Goal: Transaction & Acquisition: Purchase product/service

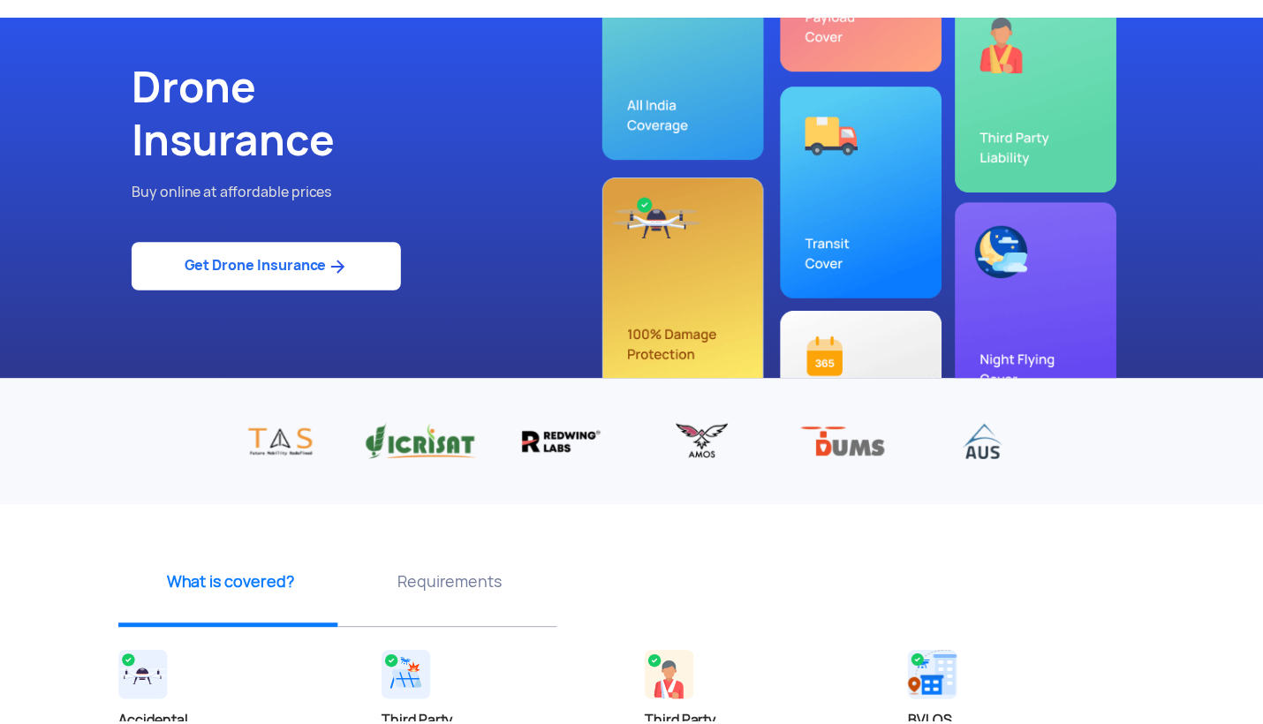
scroll to position [81, 0]
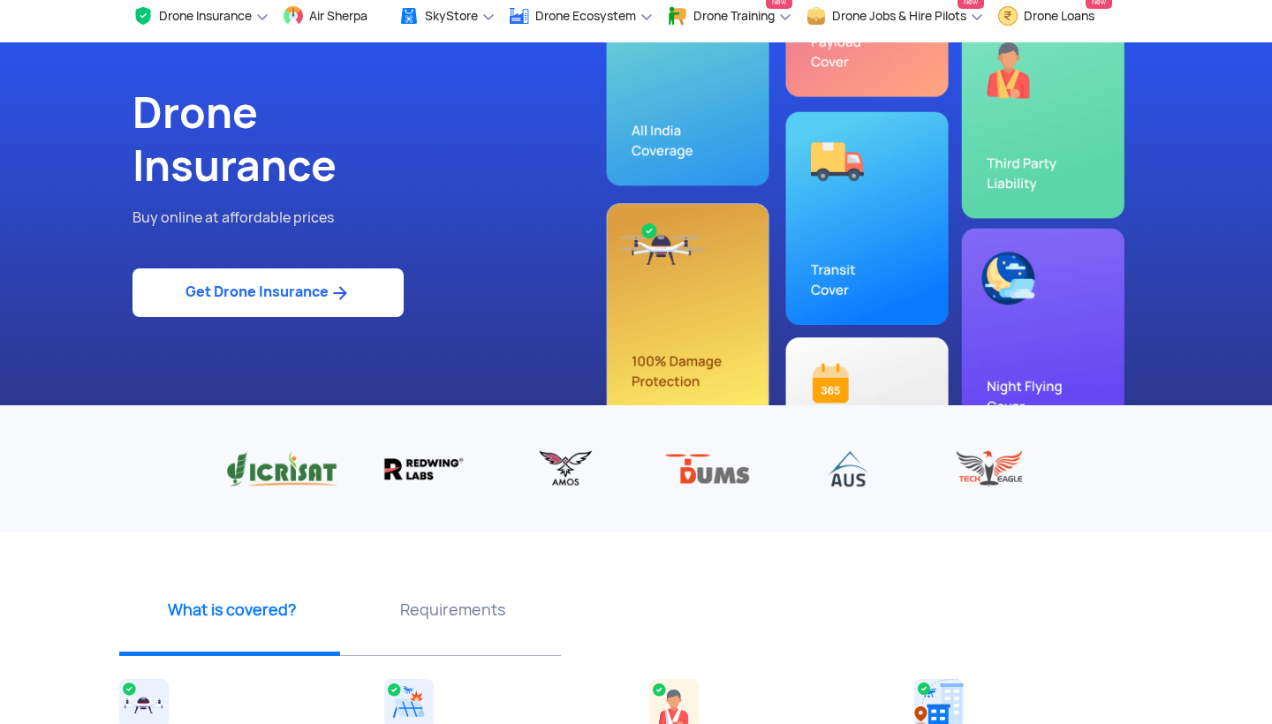
click at [284, 298] on link "Get Drone Insurance" at bounding box center [268, 293] width 271 height 49
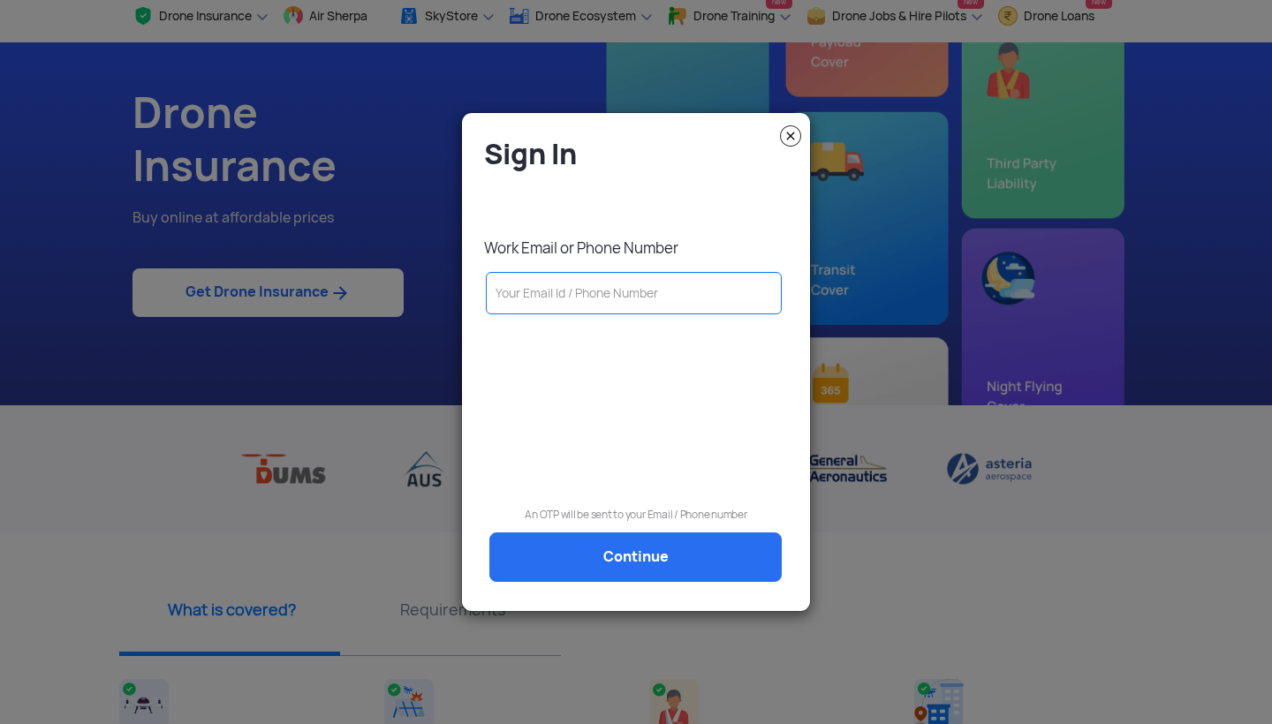
click at [789, 133] on img at bounding box center [790, 135] width 21 height 21
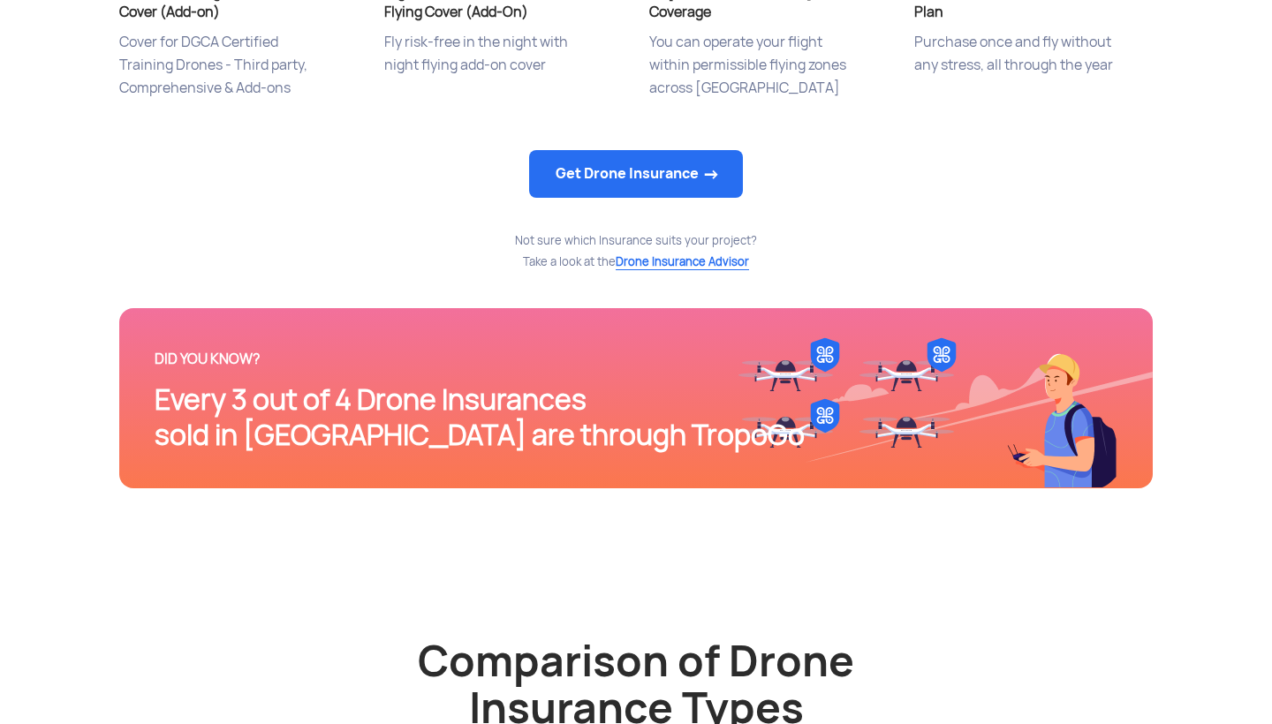
scroll to position [1057, 0]
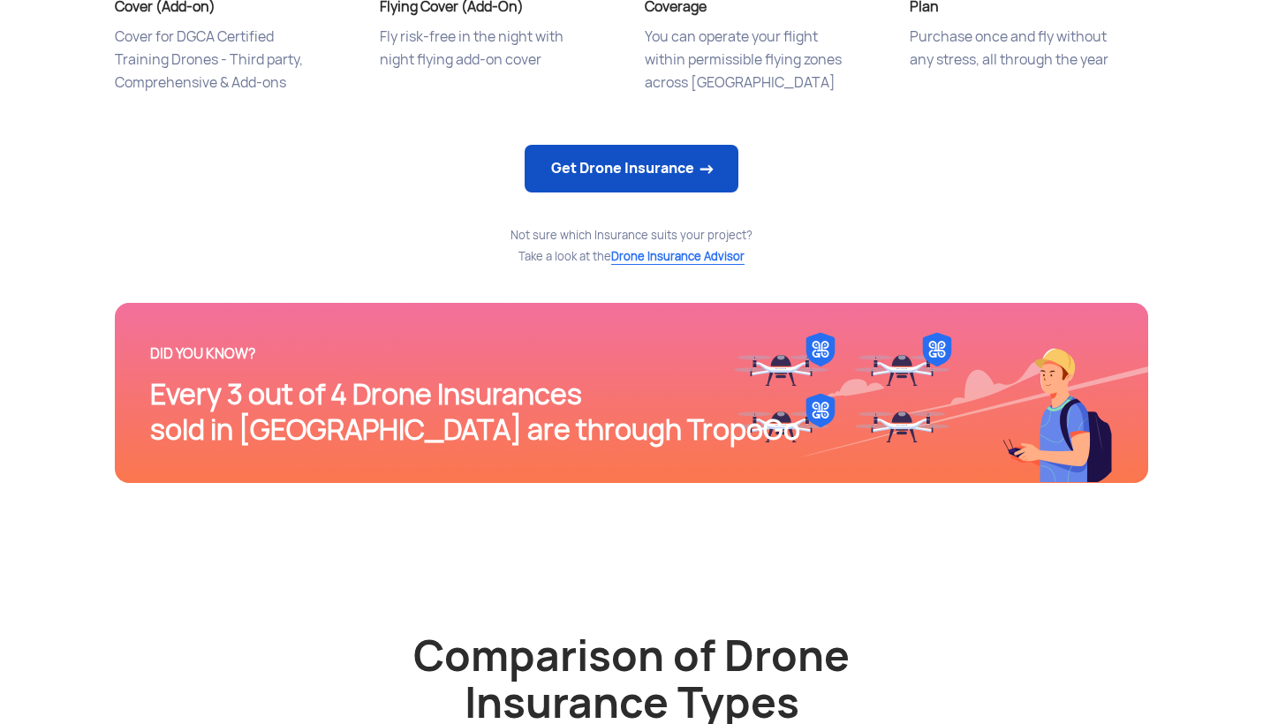
click at [610, 148] on link "Get Drone Insurance" at bounding box center [632, 169] width 214 height 48
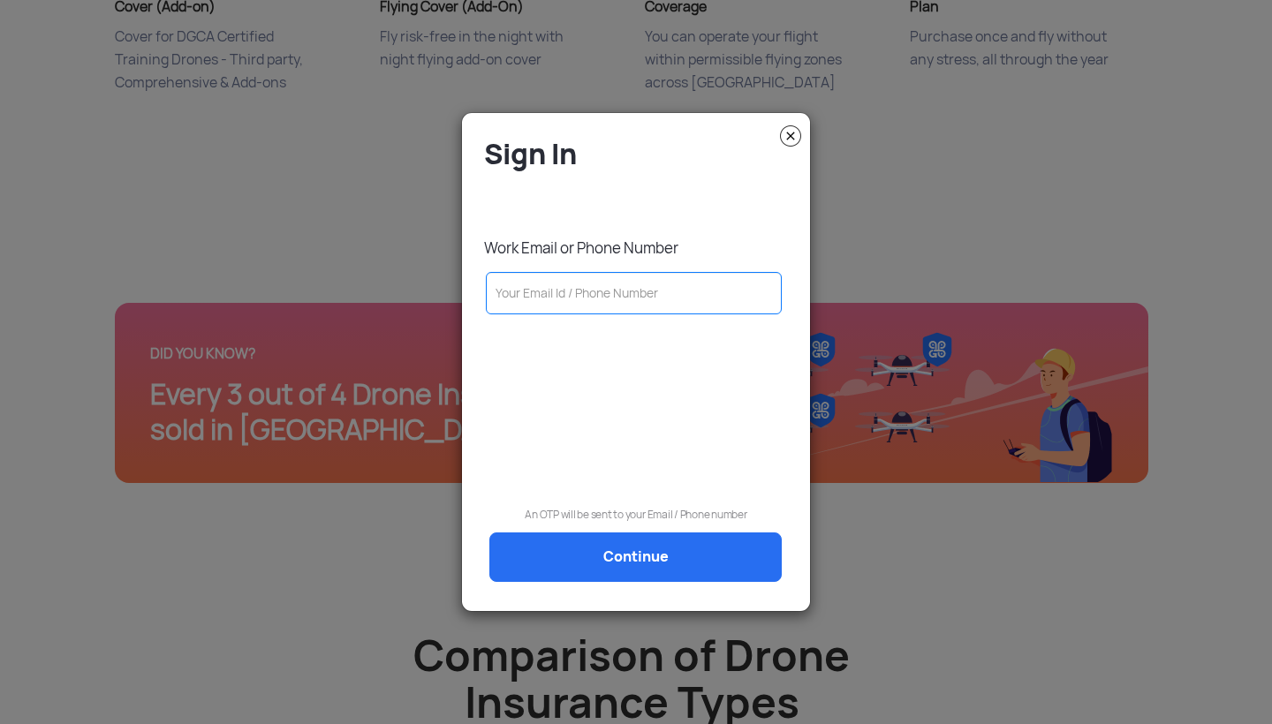
click at [567, 295] on input "text" at bounding box center [634, 293] width 296 height 42
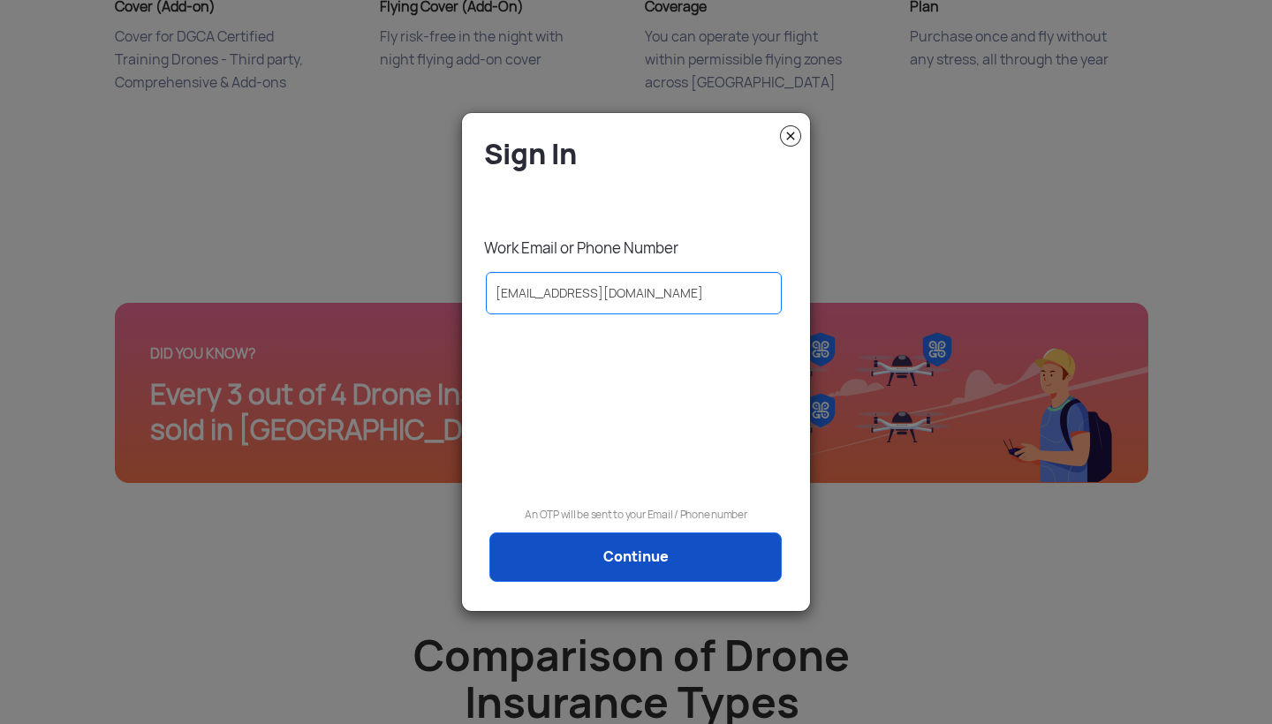
type input "[EMAIL_ADDRESS][DOMAIN_NAME]"
click at [597, 568] on link "Continue" at bounding box center [635, 557] width 292 height 49
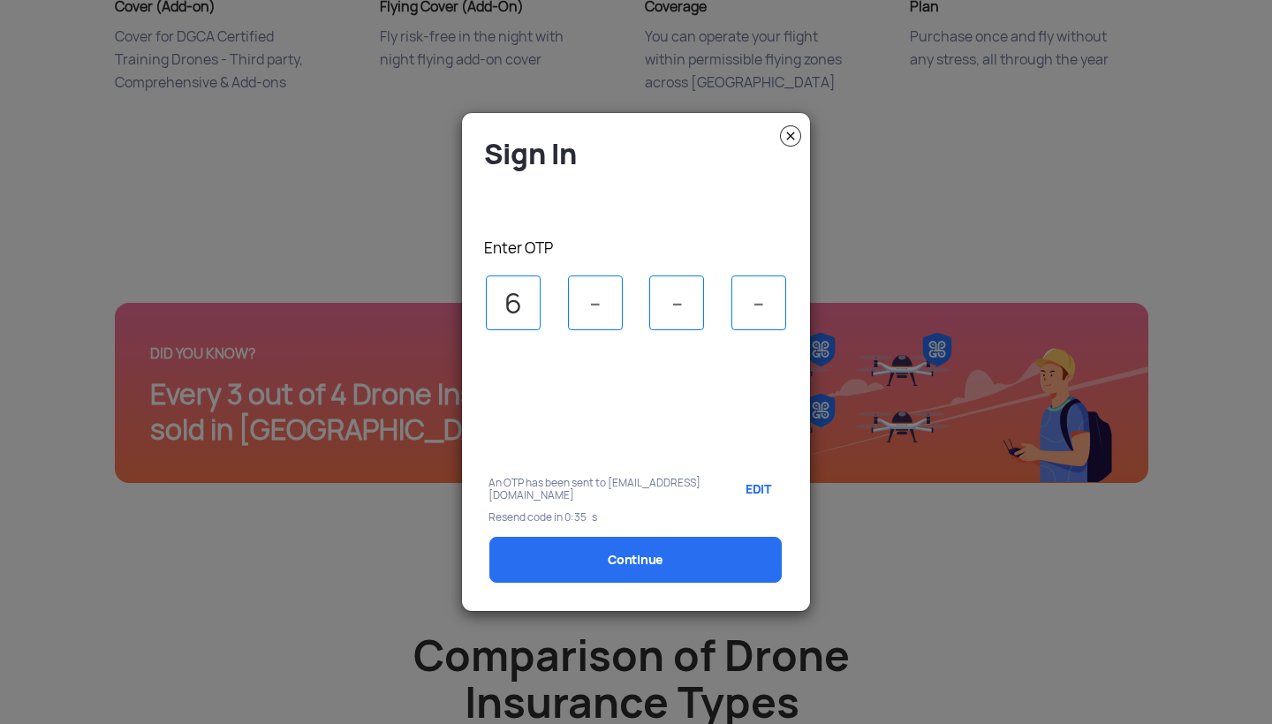
type input "6"
type input "4"
type input "5"
type input "0"
select select "1000000"
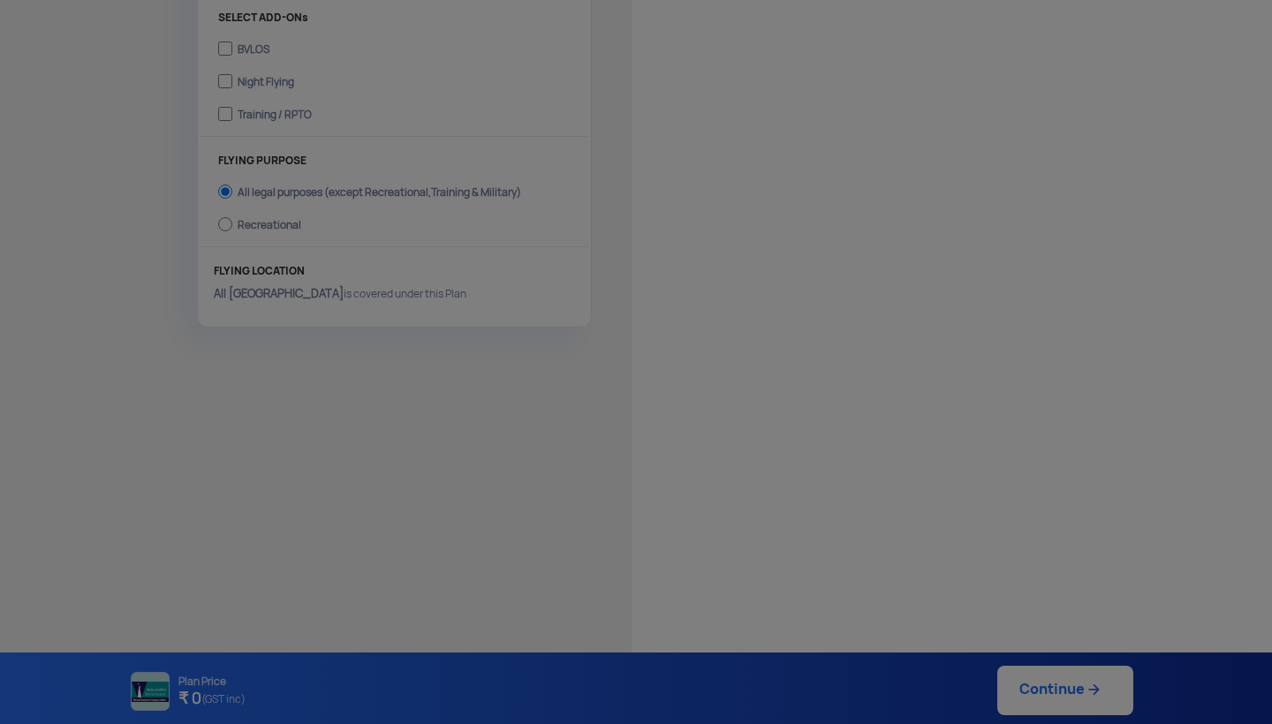
type input "[DATE] 3:15:00 PM"
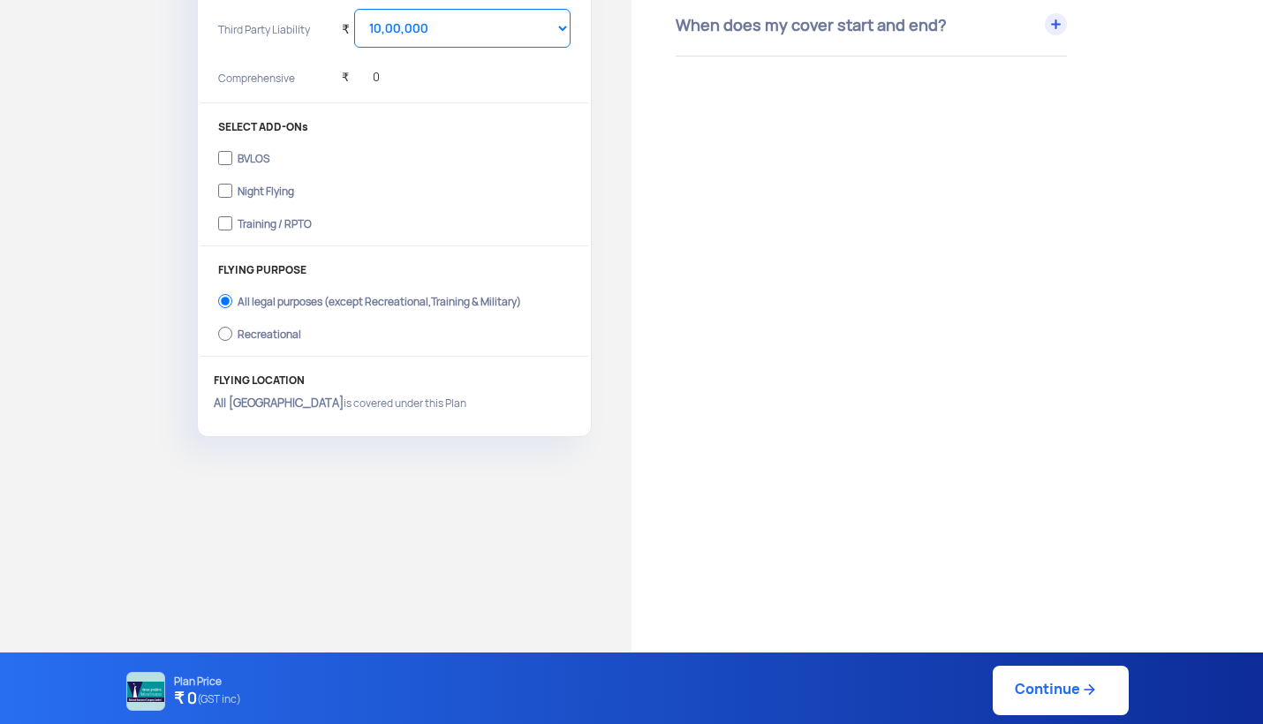
scroll to position [536, 0]
click at [224, 150] on input "BVLOS" at bounding box center [225, 157] width 14 height 25
checkbox input "true"
click at [227, 191] on label "Night Flying" at bounding box center [394, 188] width 353 height 28
click at [227, 191] on input "Night Flying" at bounding box center [225, 190] width 14 height 25
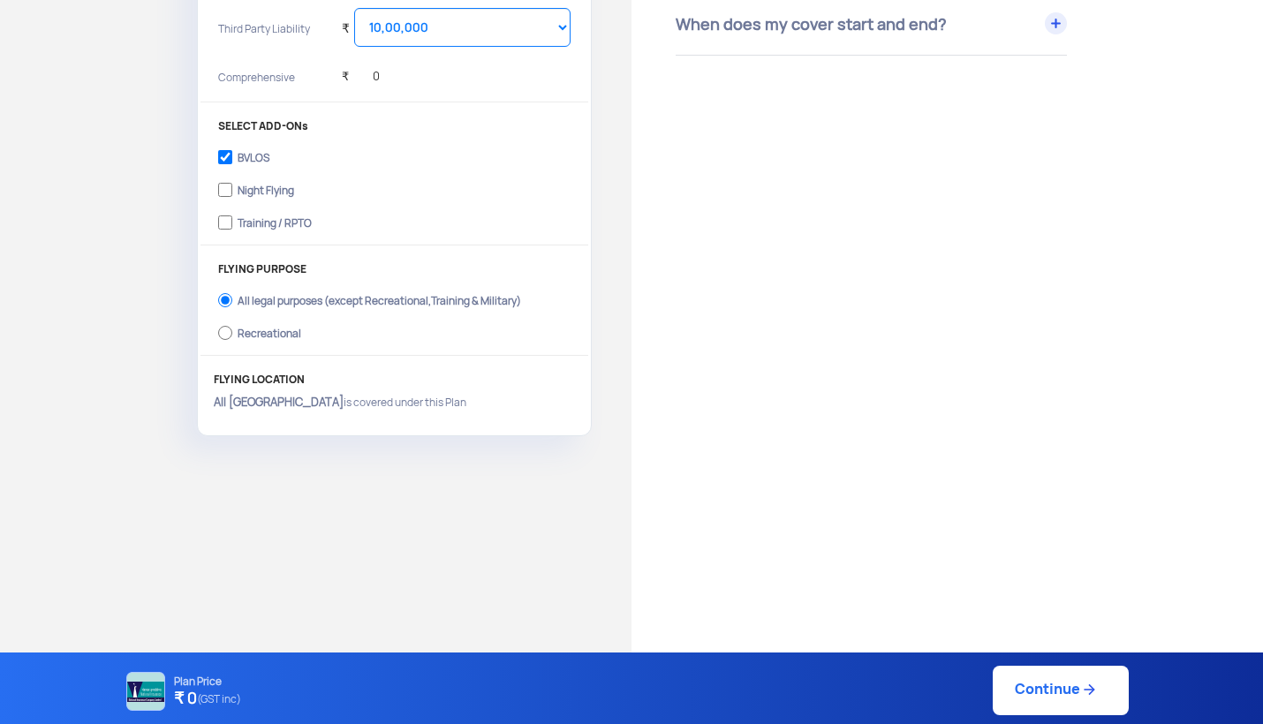
checkbox input "true"
click at [226, 216] on input "Training / RPTO" at bounding box center [225, 222] width 14 height 25
checkbox input "false"
click at [226, 178] on input "Night Flying" at bounding box center [225, 190] width 14 height 25
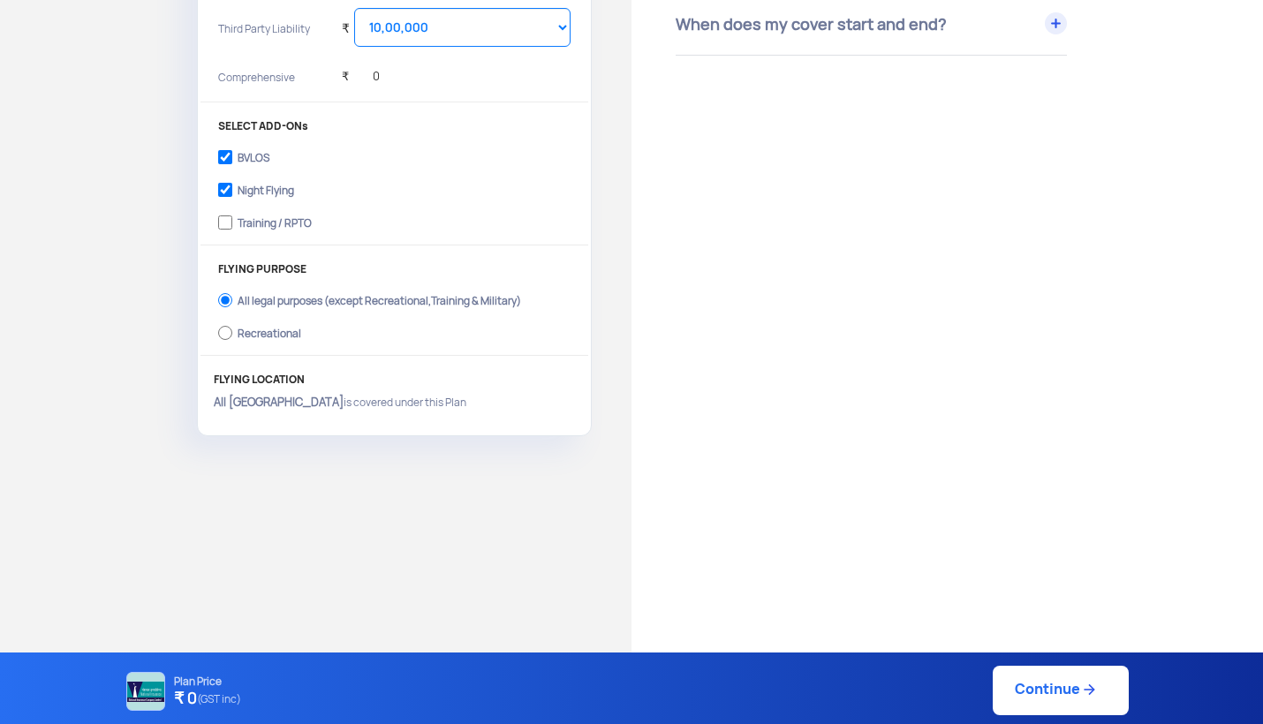
checkbox input "false"
click at [225, 148] on input "BVLOS" at bounding box center [225, 157] width 14 height 25
checkbox input "false"
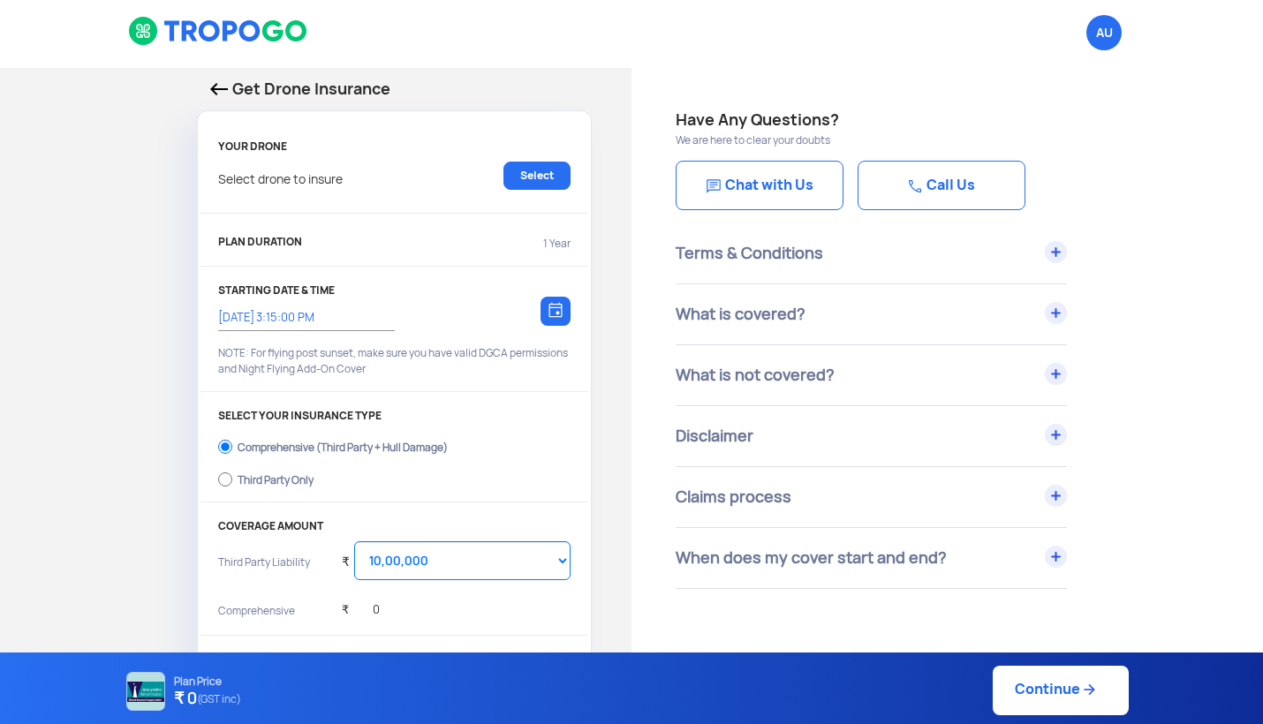
scroll to position [2, 0]
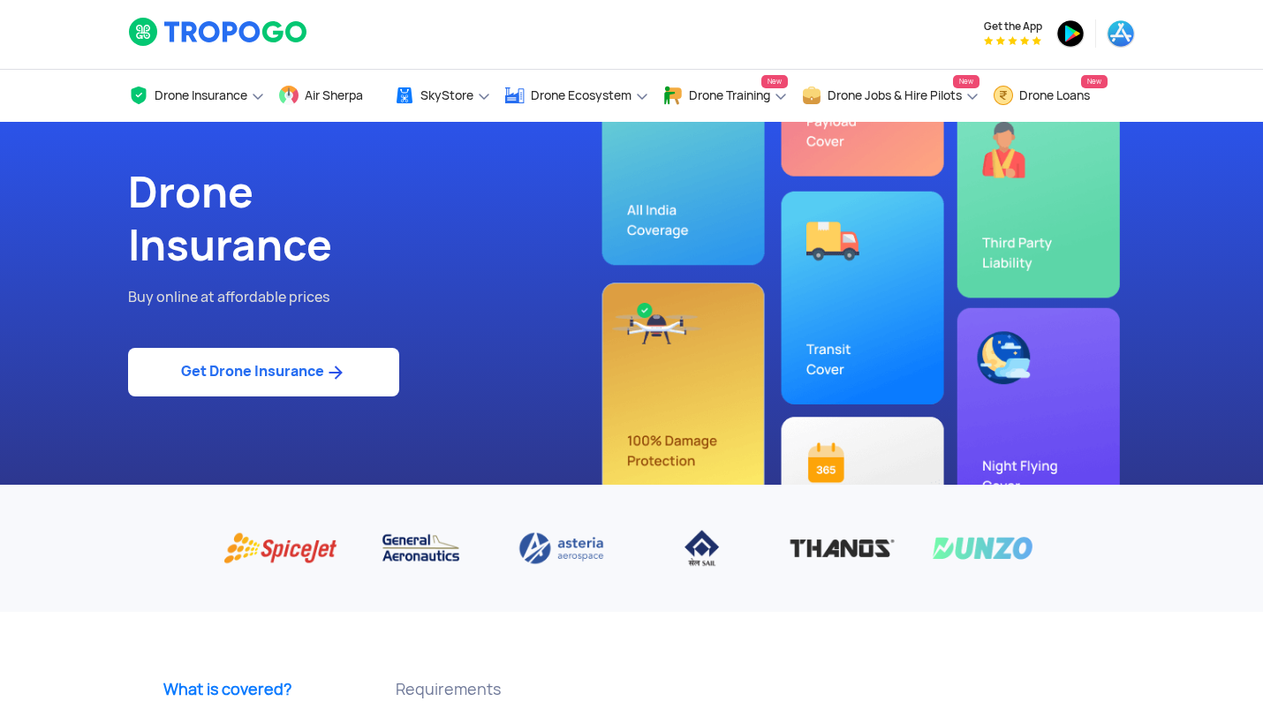
scroll to position [645, 0]
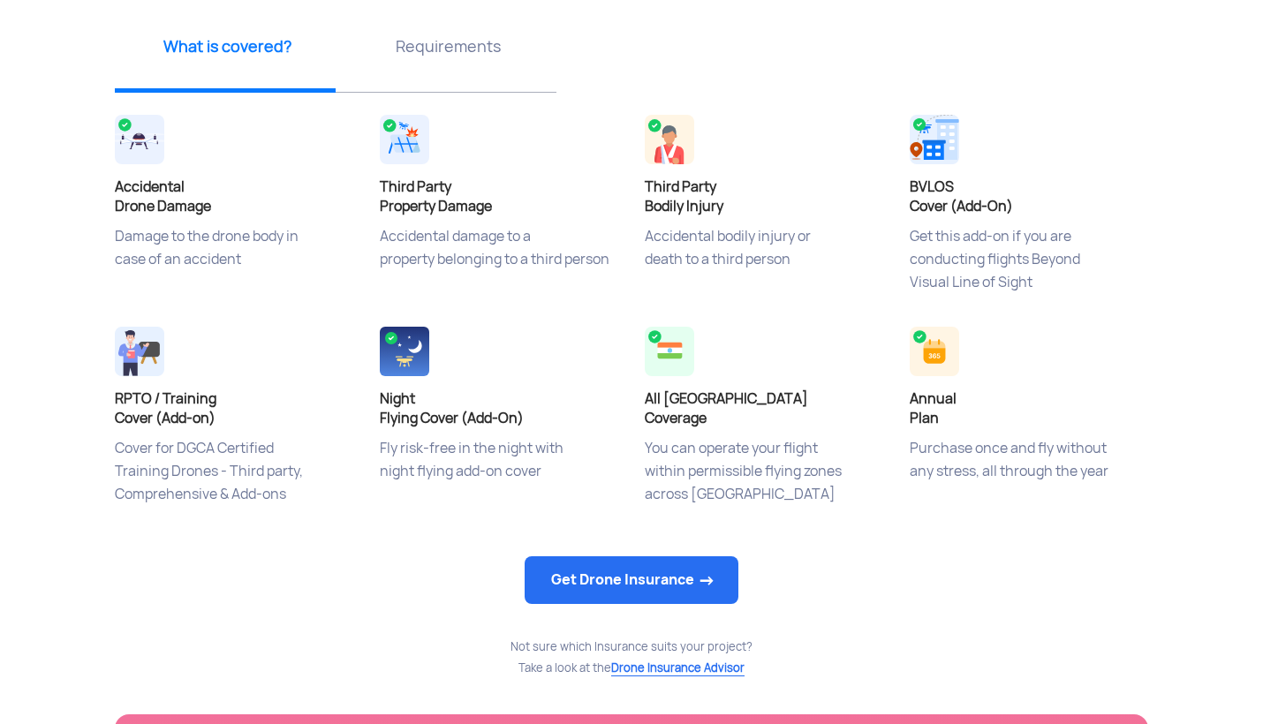
click at [793, 138] on div "Third Party Bodily Injury Accidental bodily injury or death to a third person" at bounding box center [764, 216] width 265 height 212
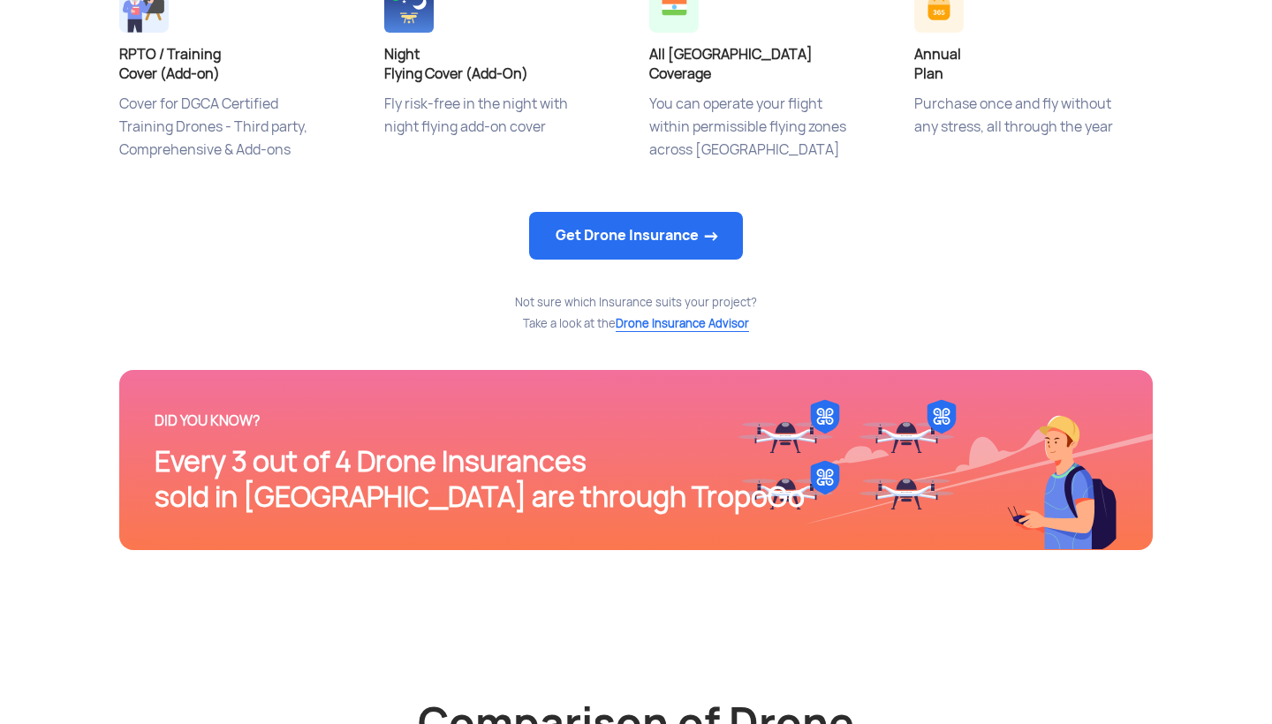
scroll to position [983, 0]
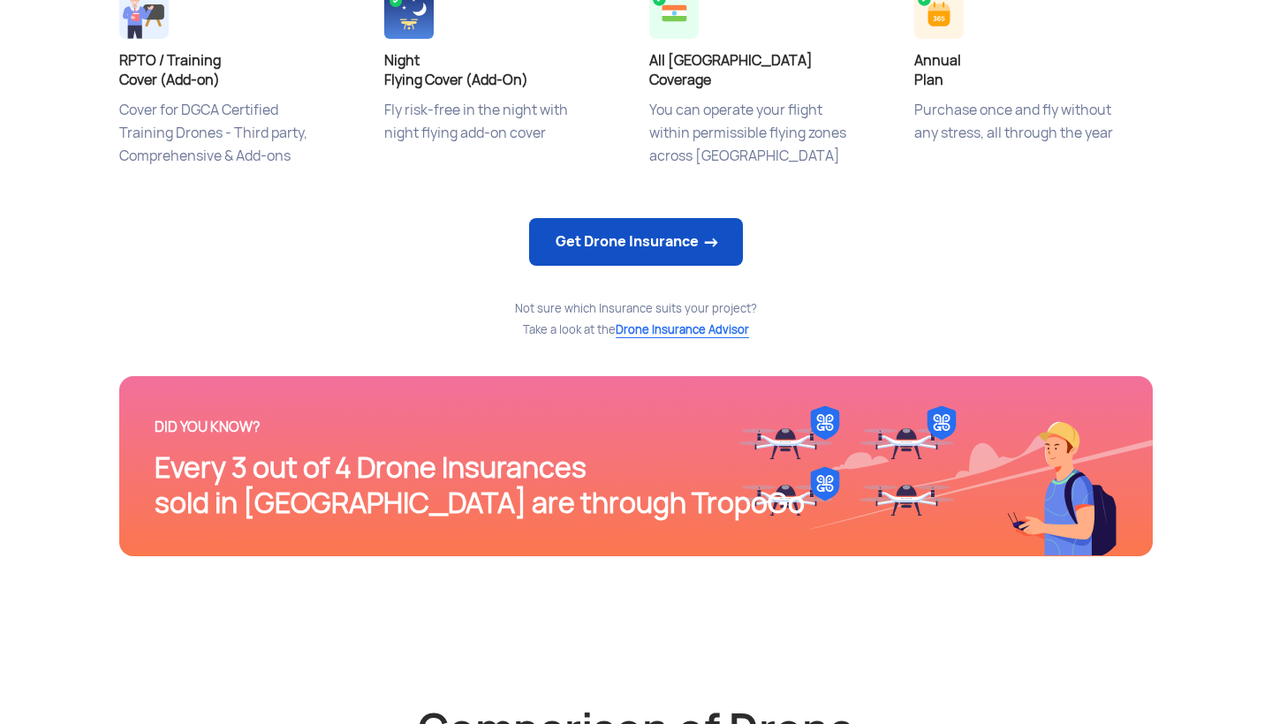
click at [682, 246] on link "Get Drone Insurance" at bounding box center [636, 242] width 214 height 48
select select "1000000"
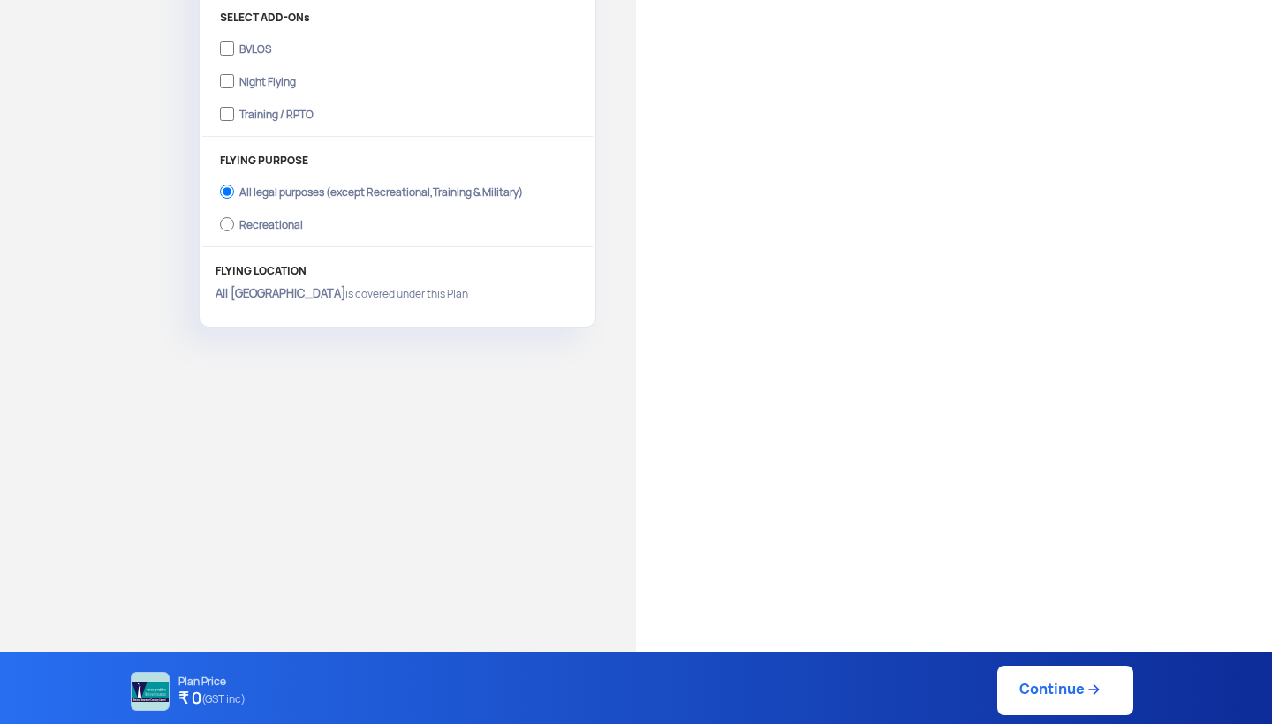
scroll to position [645, 0]
type input "16/9/2025, 3:17:00 PM"
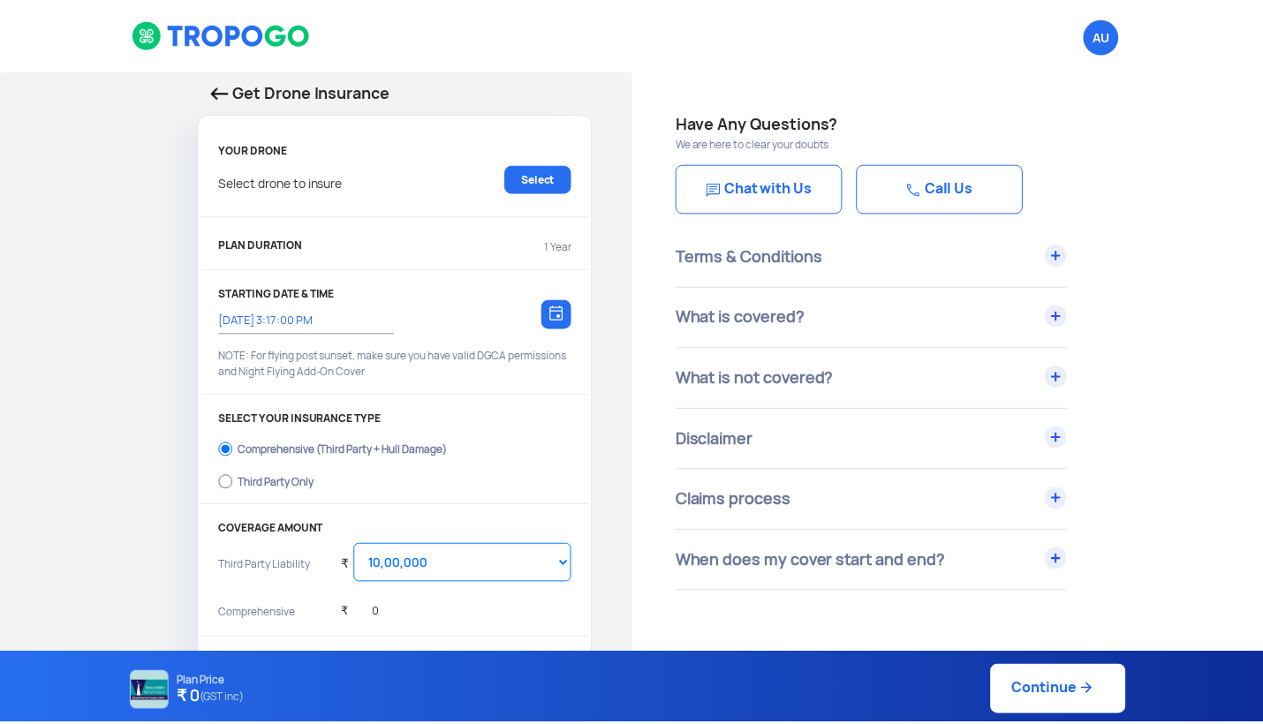
scroll to position [0, 0]
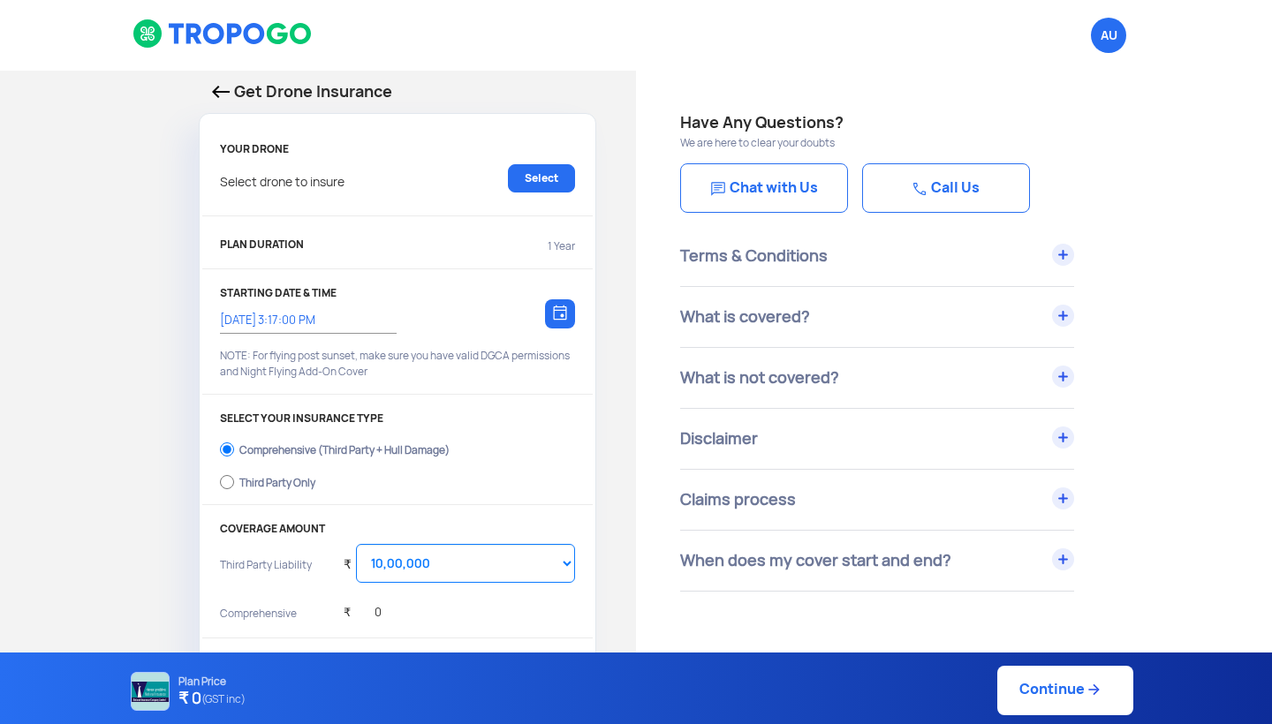
click at [345, 194] on div "Select drone to insure Select" at bounding box center [397, 187] width 355 height 46
click at [562, 177] on link "Select" at bounding box center [541, 178] width 67 height 28
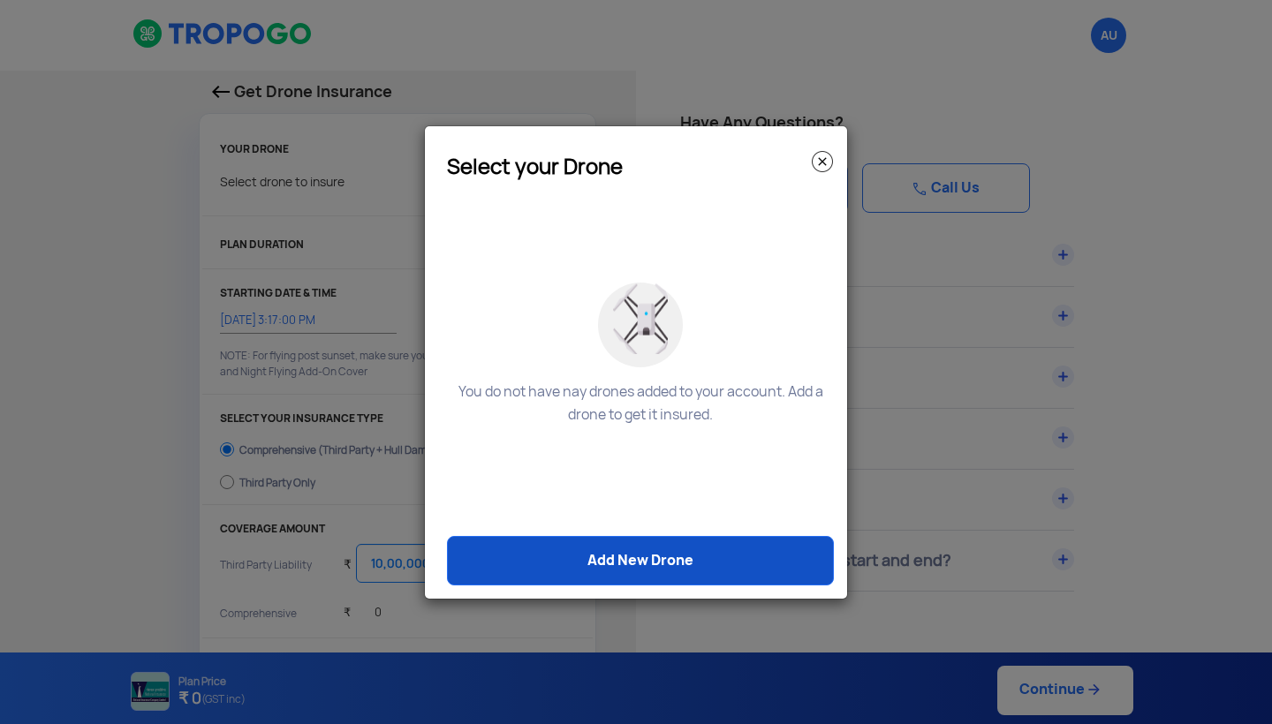
click at [729, 562] on link "Add New Drone" at bounding box center [640, 560] width 387 height 49
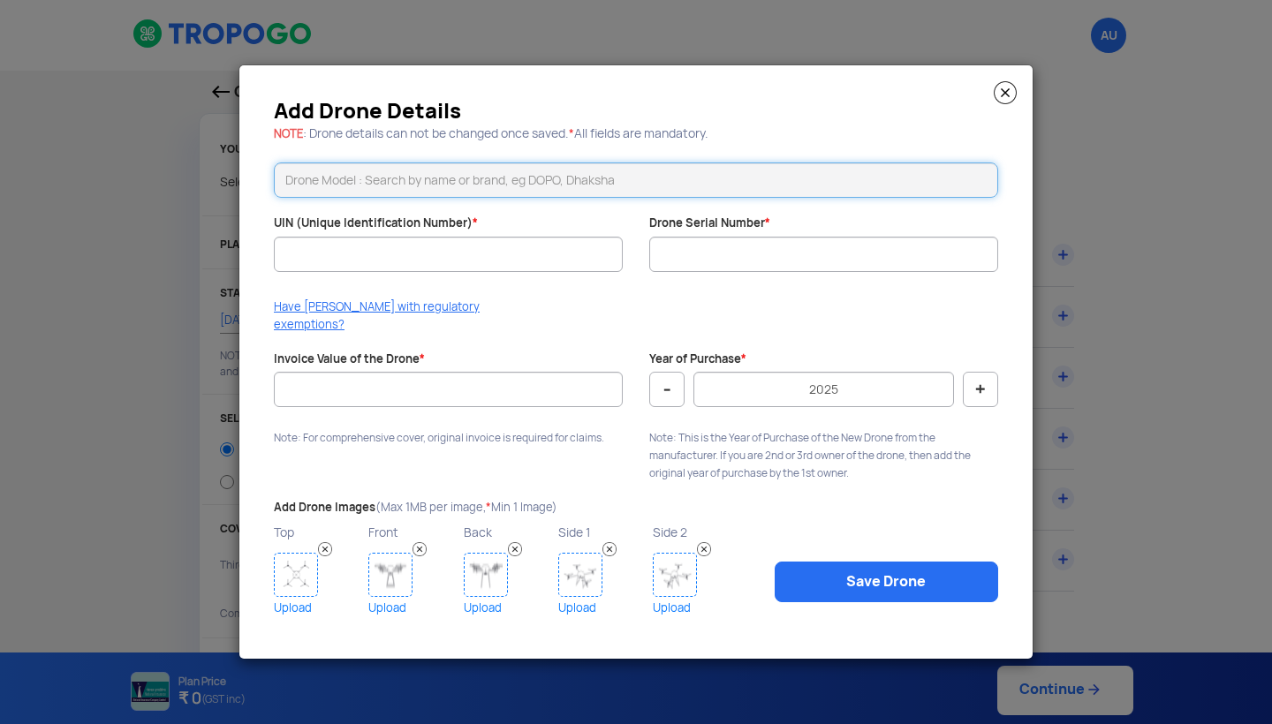
click at [436, 187] on input "text" at bounding box center [636, 180] width 724 height 35
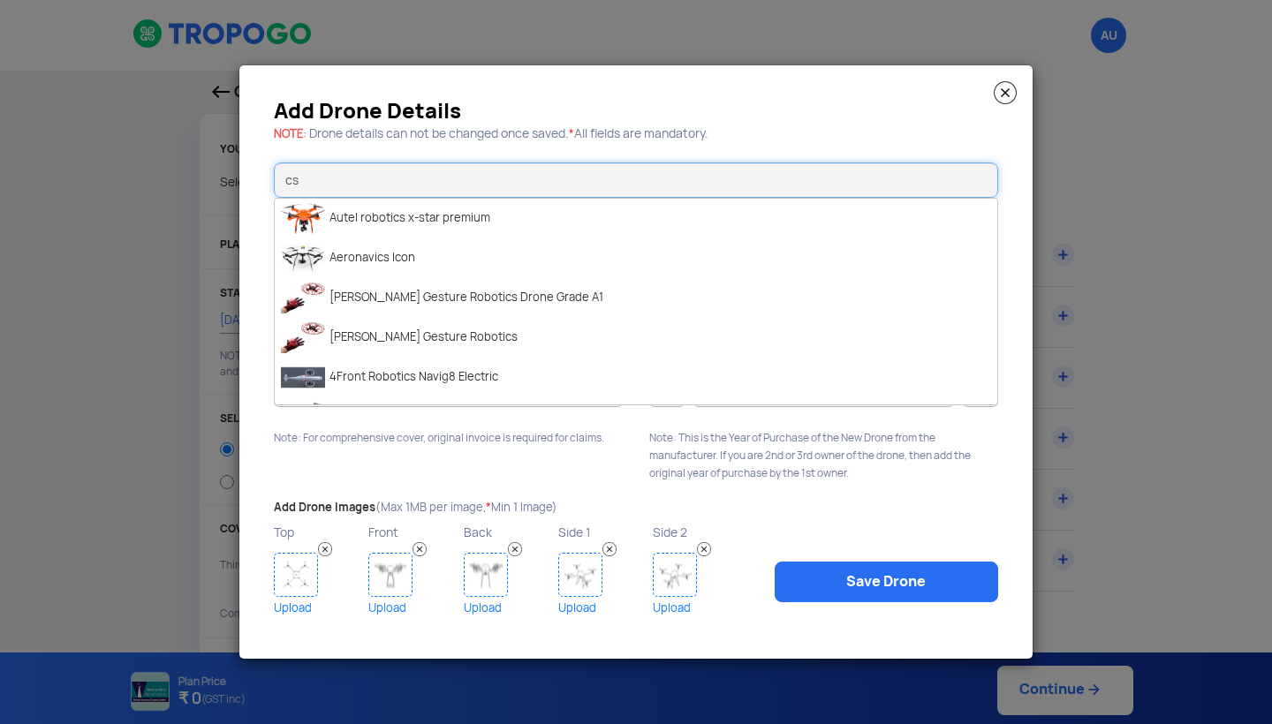
type input "c"
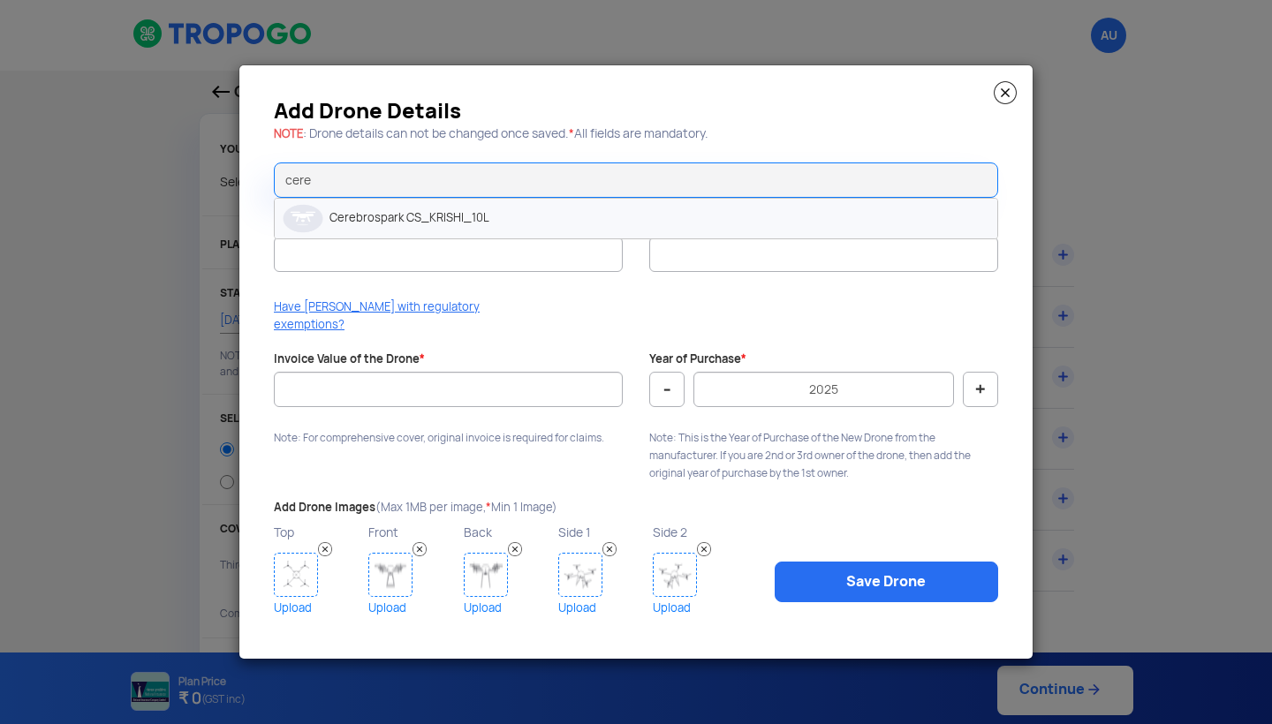
click at [467, 228] on li "Cerebrospark CS_KRISHI_10L" at bounding box center [636, 219] width 723 height 40
type input "Cerebrospark CS_KRISHI_10L"
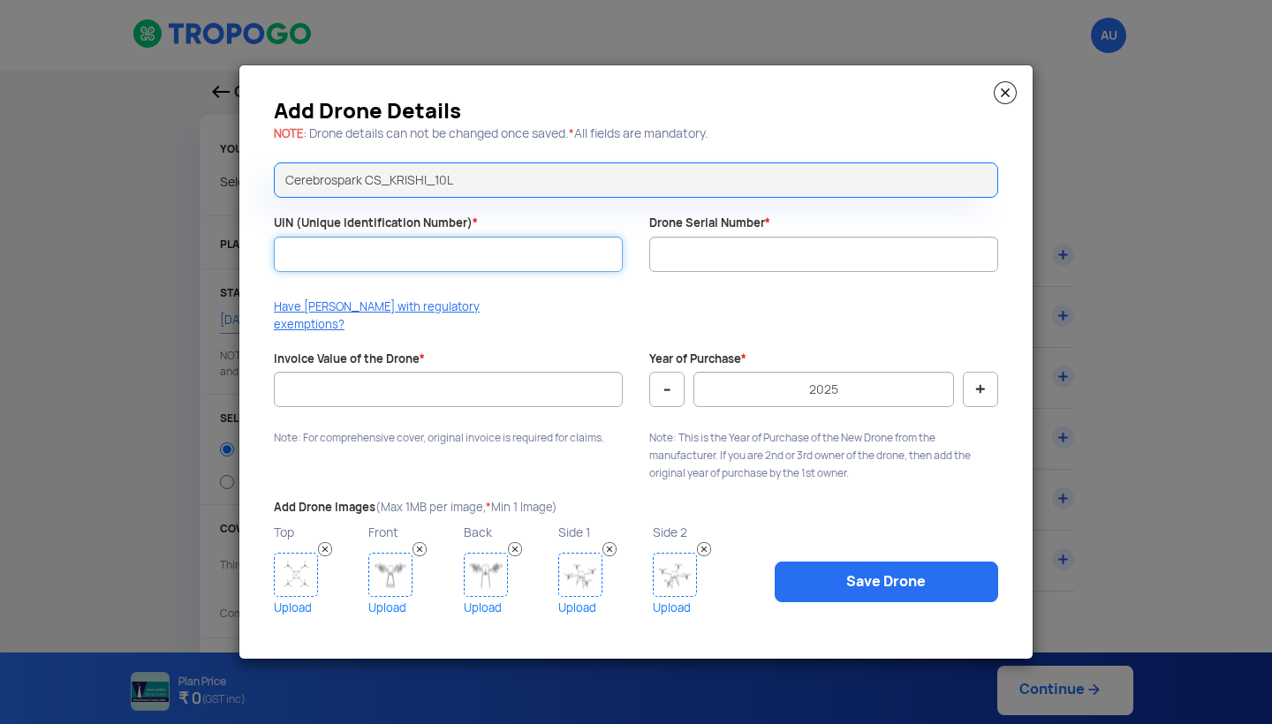
click at [405, 269] on input "UIN (Unique Identification Number) *" at bounding box center [448, 254] width 349 height 35
click at [422, 267] on input "UIN (Unique Identification Number) *" at bounding box center [448, 254] width 349 height 35
click at [1011, 100] on img at bounding box center [1005, 92] width 23 height 23
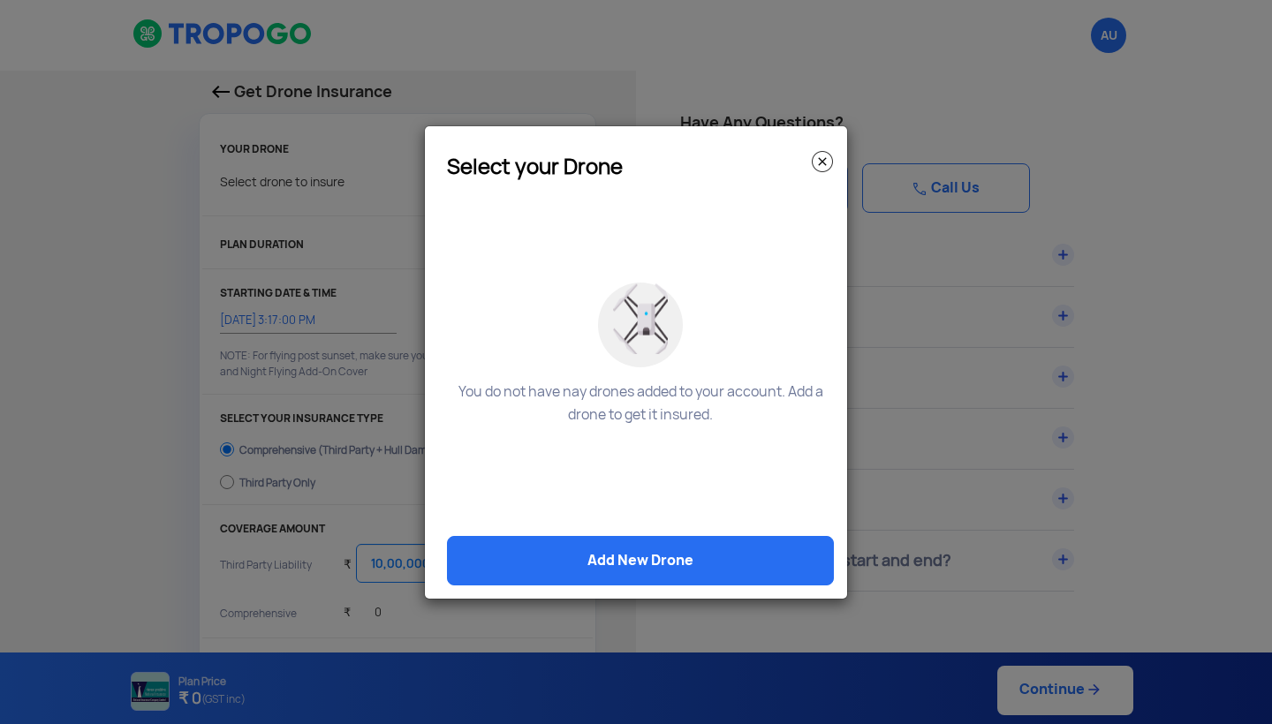
click at [824, 163] on img at bounding box center [822, 161] width 21 height 21
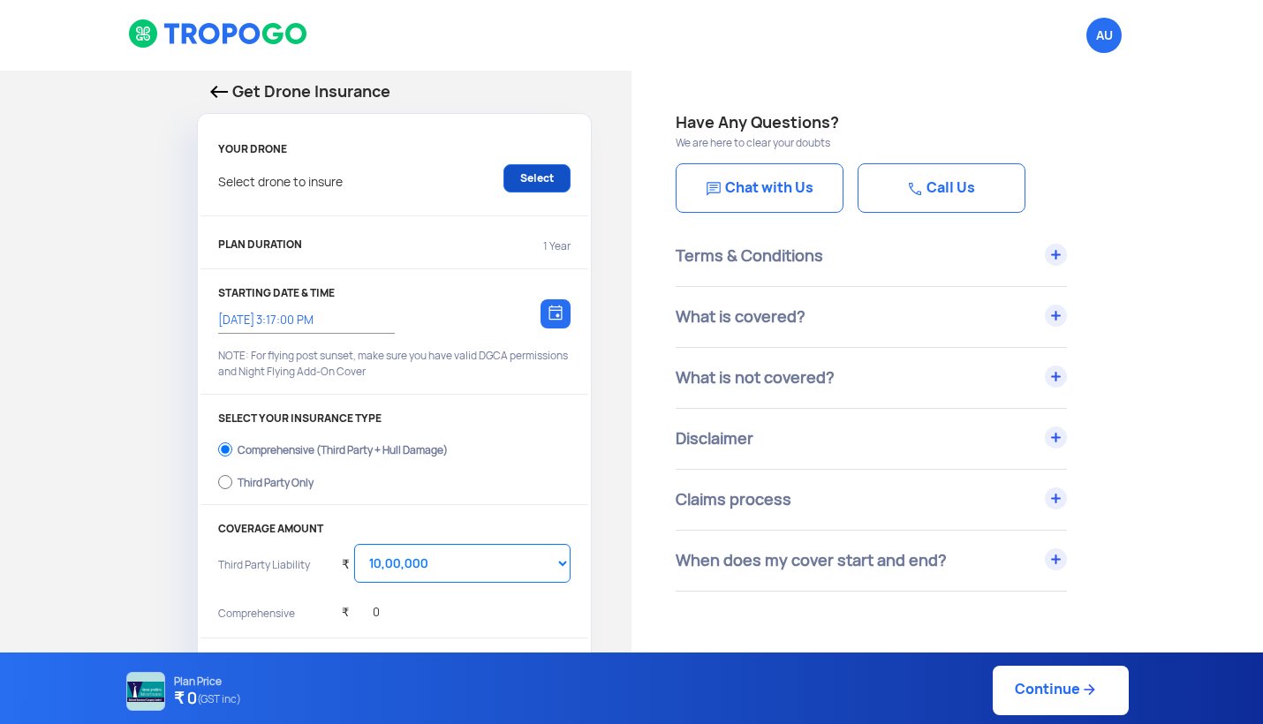
click at [541, 169] on link "Select" at bounding box center [537, 178] width 67 height 28
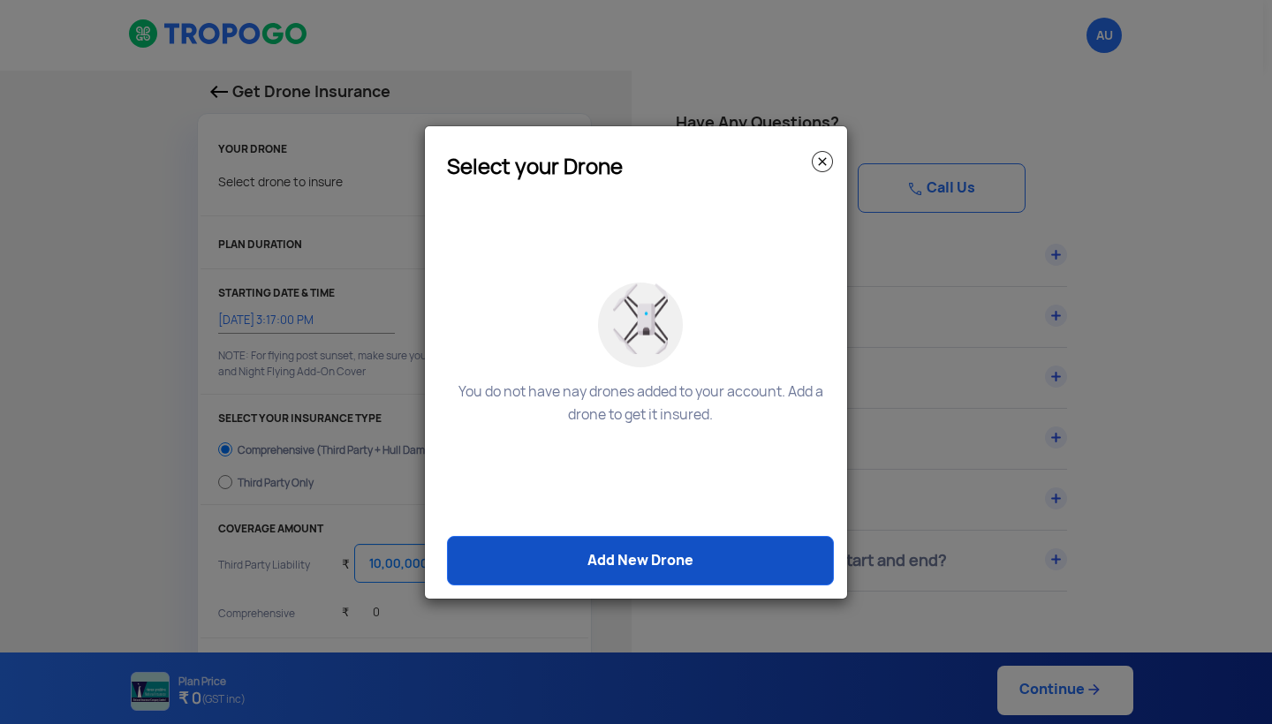
click at [684, 558] on link "Add New Drone" at bounding box center [640, 560] width 387 height 49
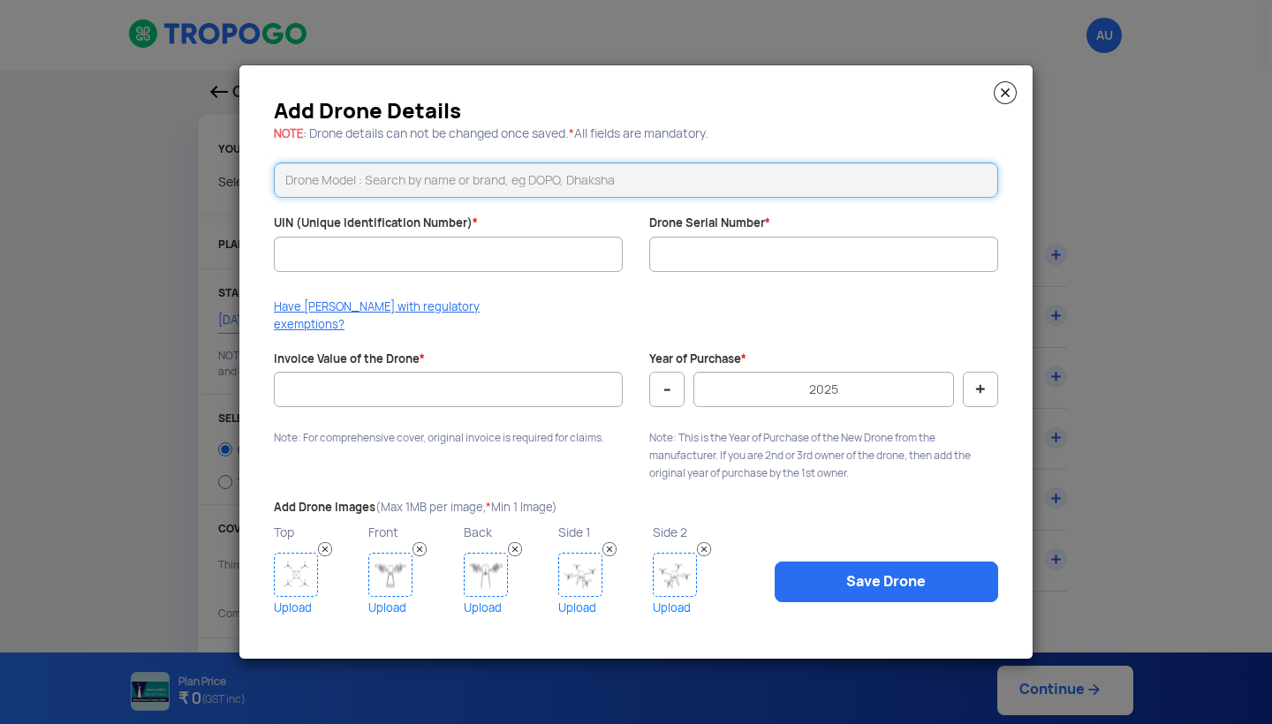
click at [480, 194] on input "text" at bounding box center [636, 180] width 724 height 35
click at [460, 215] on li "Cerebrospark CS_KRISHI_10L" at bounding box center [636, 219] width 723 height 40
type input "Cerebrospark CS_KRISHI_10L"
click at [536, 264] on input "UIN (Unique Identification Number) *" at bounding box center [448, 254] width 349 height 35
click at [522, 395] on input "Invoice Value of the Drone *" at bounding box center [448, 389] width 349 height 35
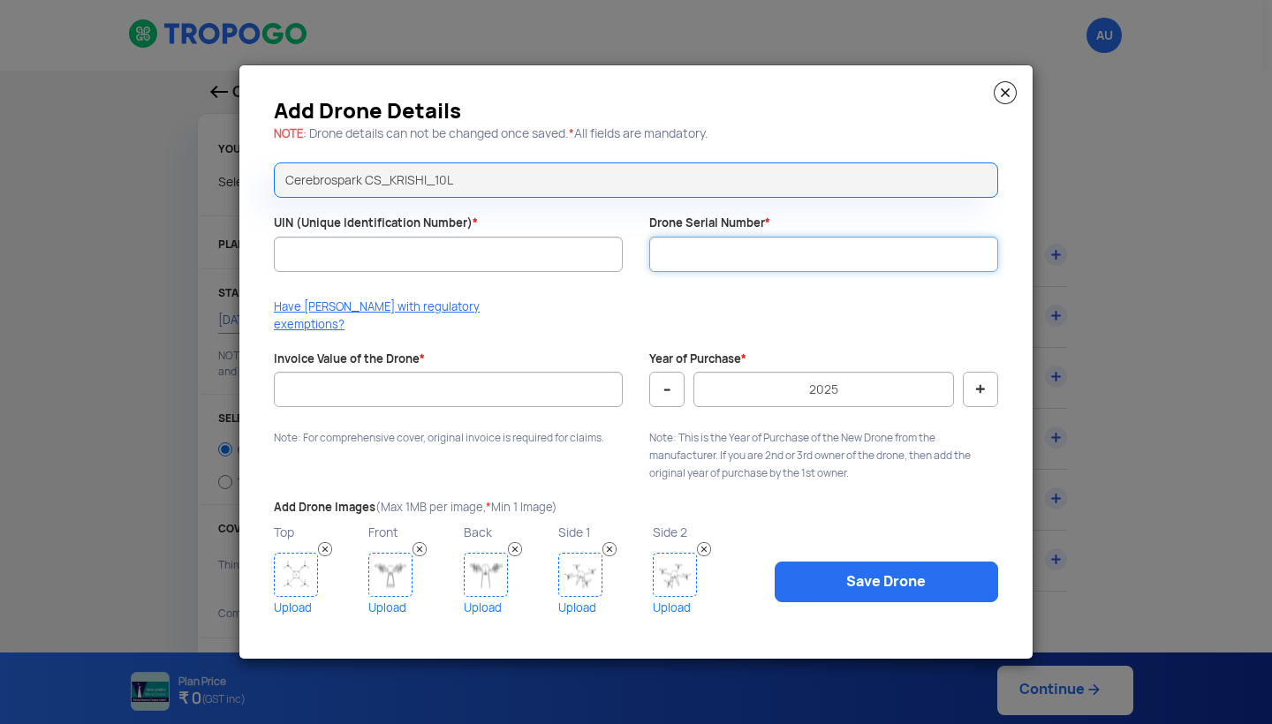
click at [723, 264] on input "Drone Serial Number *" at bounding box center [823, 254] width 349 height 35
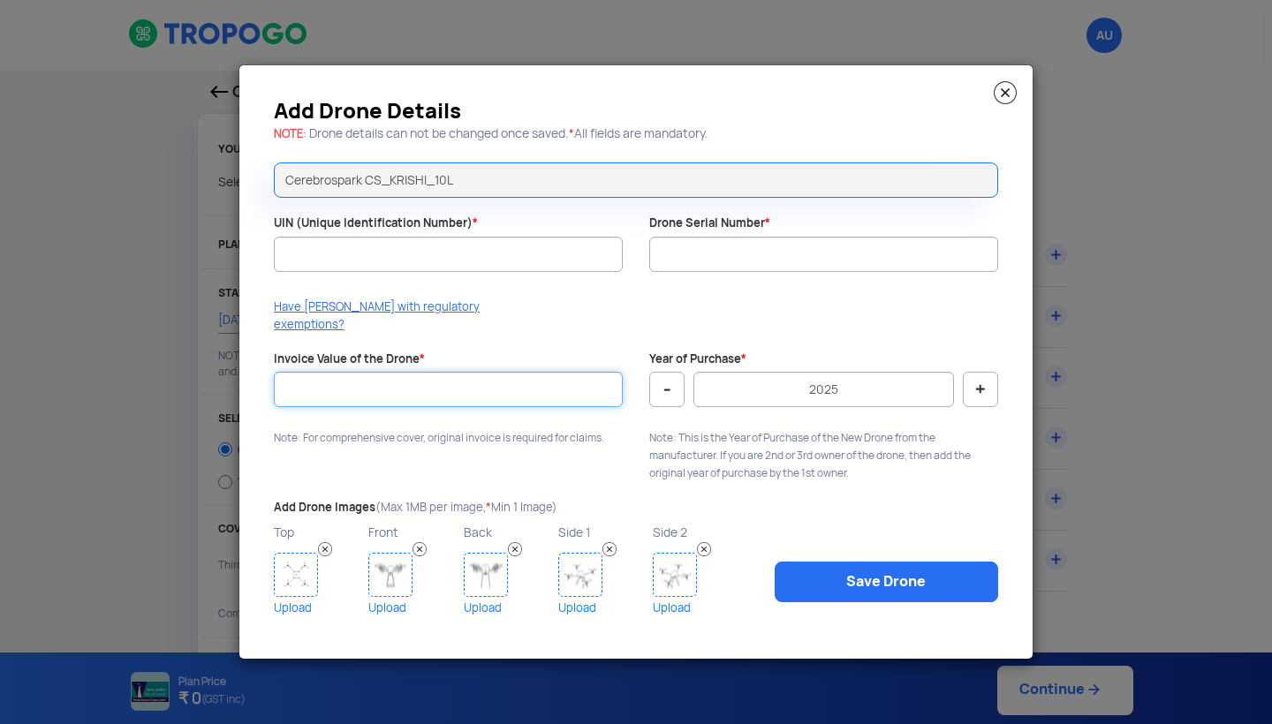
click at [526, 383] on input "Invoice Value of the Drone *" at bounding box center [448, 389] width 349 height 35
click at [706, 429] on p "Note: This is the Year of Purchase of the New Drone from the manufacturer. If y…" at bounding box center [823, 455] width 349 height 53
click at [370, 383] on input "Invoice Value of the Drone *" at bounding box center [448, 389] width 349 height 35
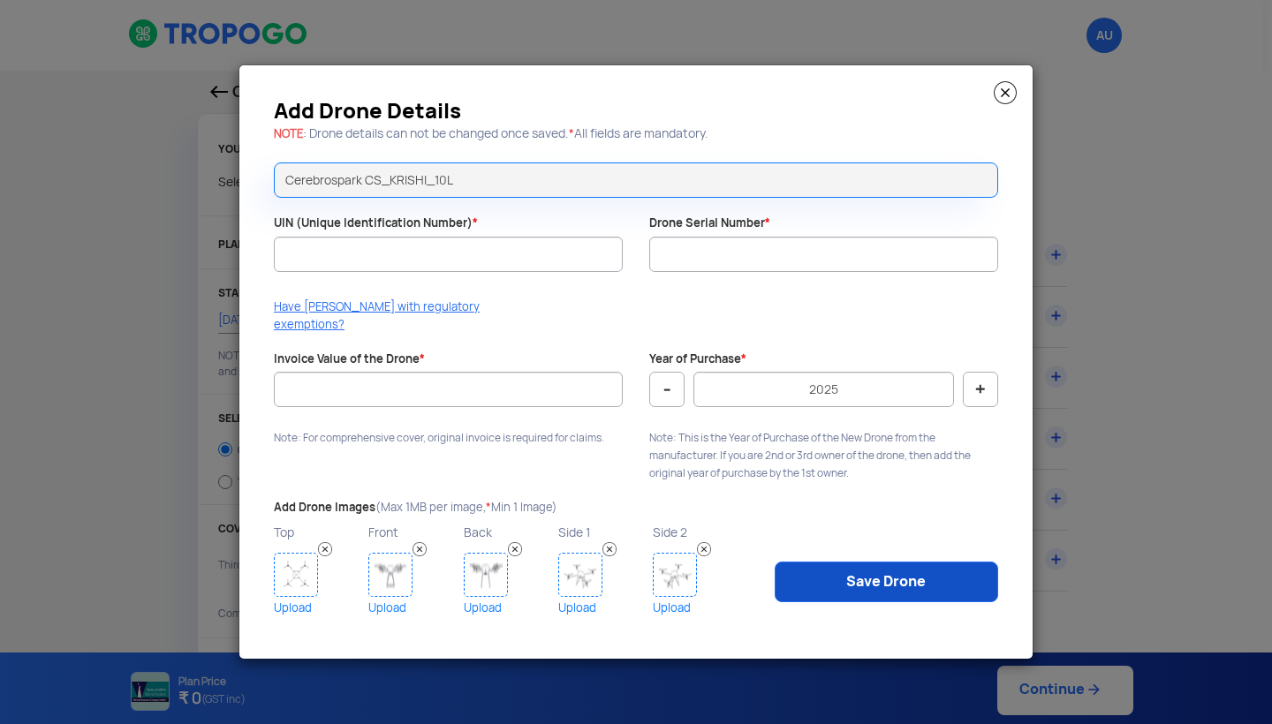
click at [886, 593] on link "Save Drone" at bounding box center [887, 582] width 224 height 41
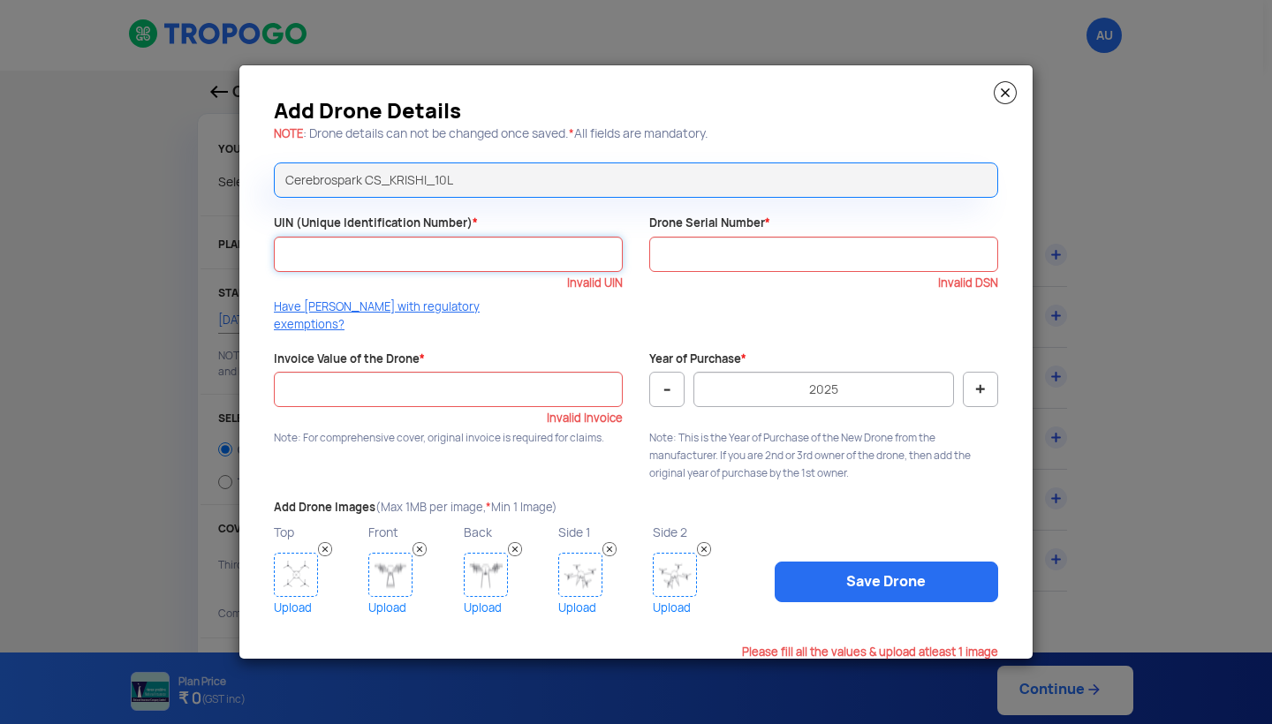
click at [558, 261] on input "UIN (Unique Identification Number) *" at bounding box center [448, 254] width 349 height 35
type input "UA00TEHD0TC"
click at [706, 269] on input "Drone Serial Number *" at bounding box center [823, 254] width 349 height 35
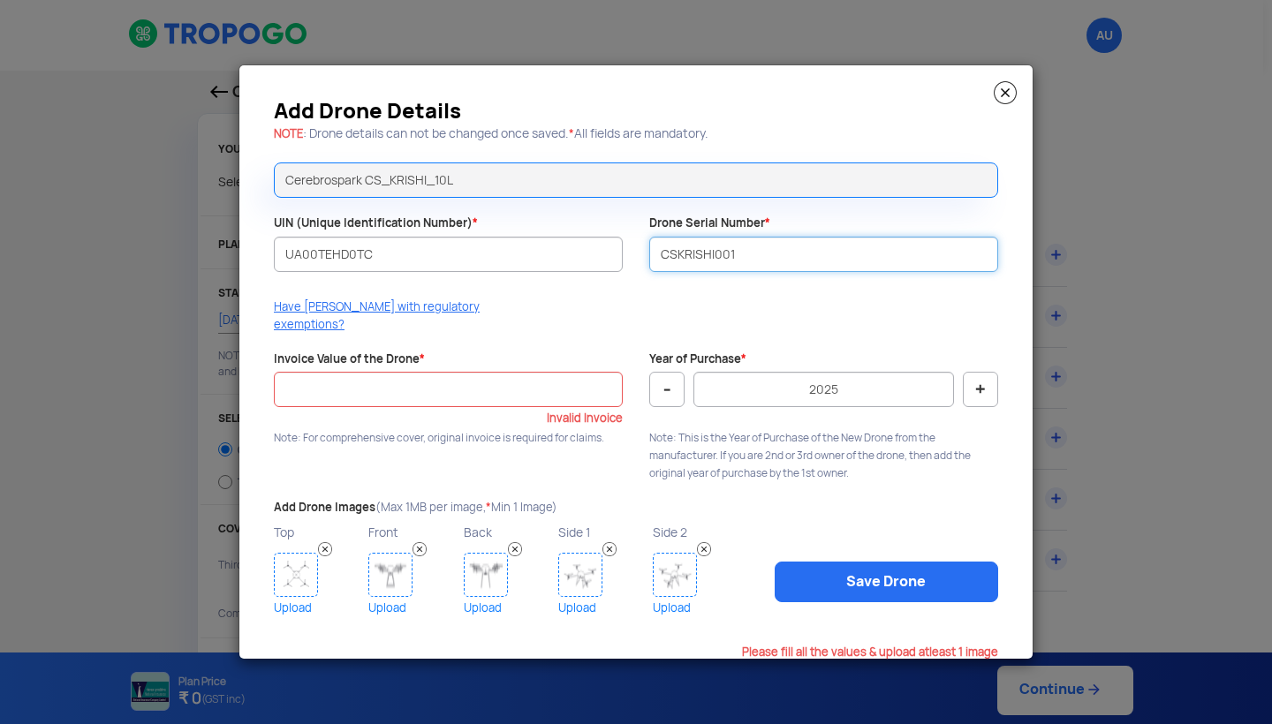
type input "CSKRISHI001"
click at [292, 599] on link "Upload" at bounding box center [319, 608] width 90 height 22
click at [386, 597] on link "Upload" at bounding box center [413, 608] width 90 height 22
click at [484, 597] on link "Upload" at bounding box center [509, 608] width 90 height 22
click at [582, 600] on link "Upload" at bounding box center [603, 608] width 90 height 22
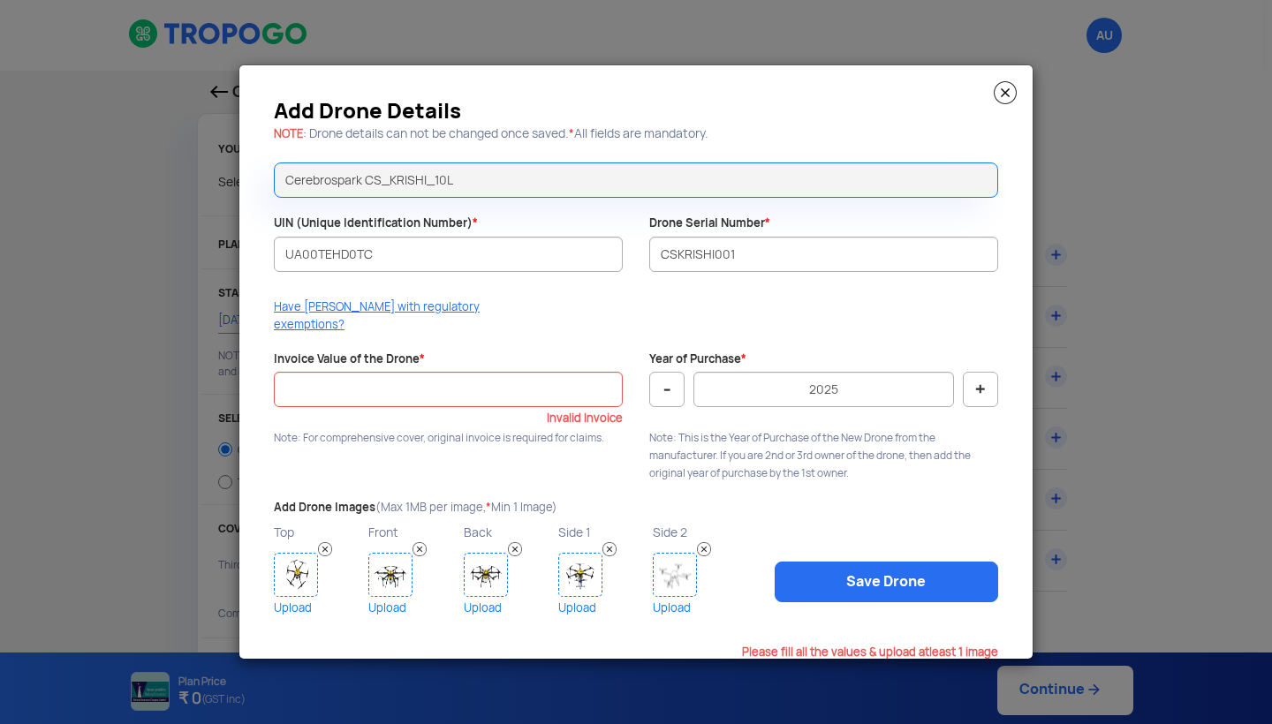
click at [667, 597] on link "Upload" at bounding box center [698, 608] width 90 height 22
click at [460, 397] on input "Invoice Value of the Drone *" at bounding box center [448, 389] width 349 height 35
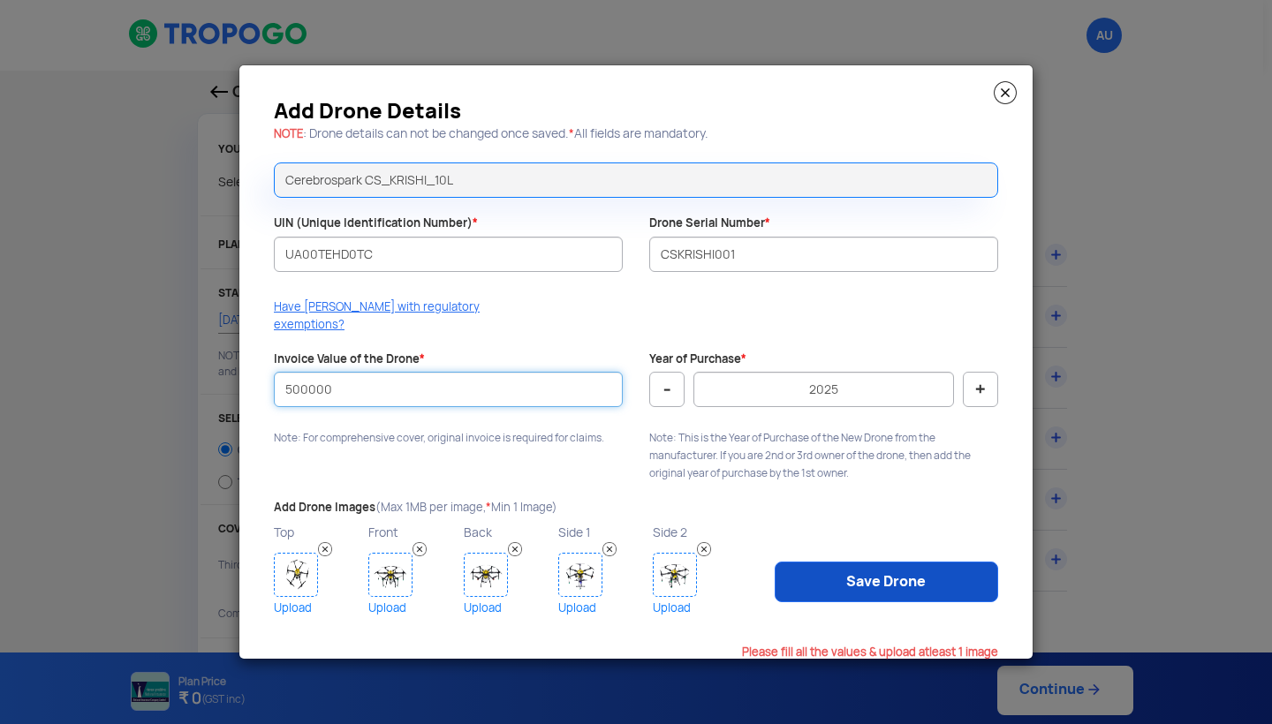
type input "500000"
click at [832, 577] on link "Save Drone" at bounding box center [887, 582] width 224 height 41
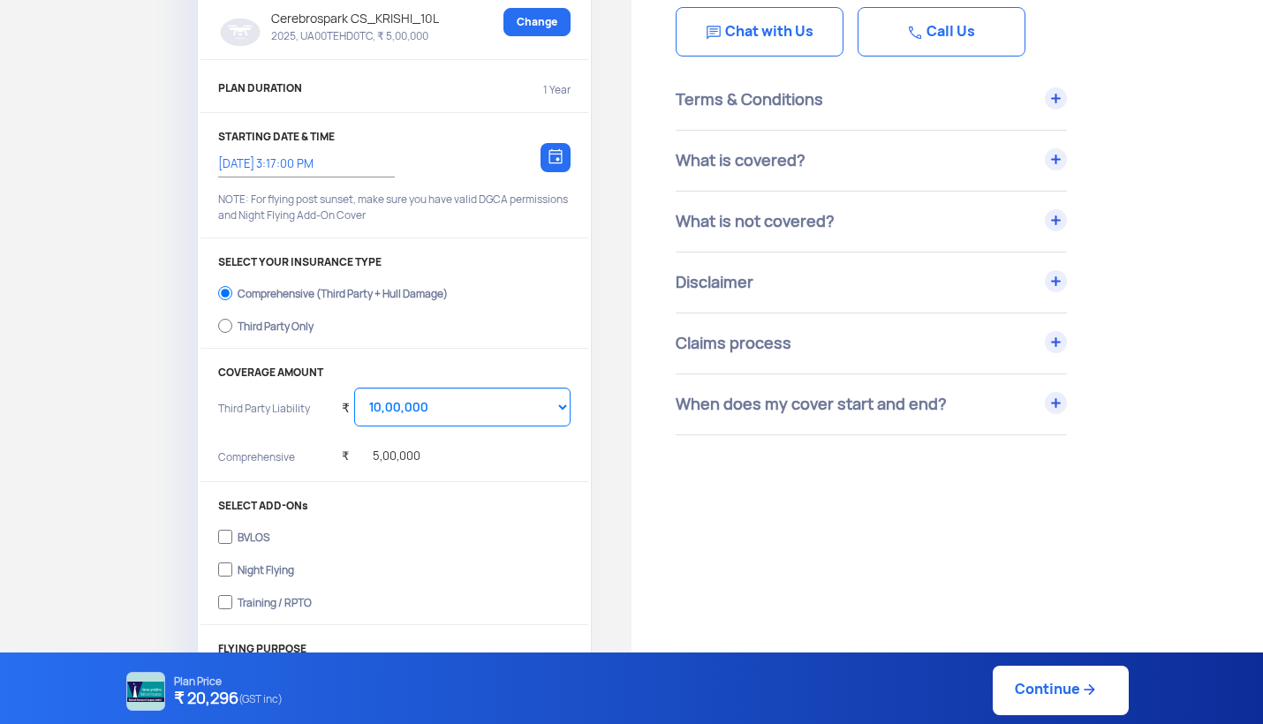
scroll to position [186, 0]
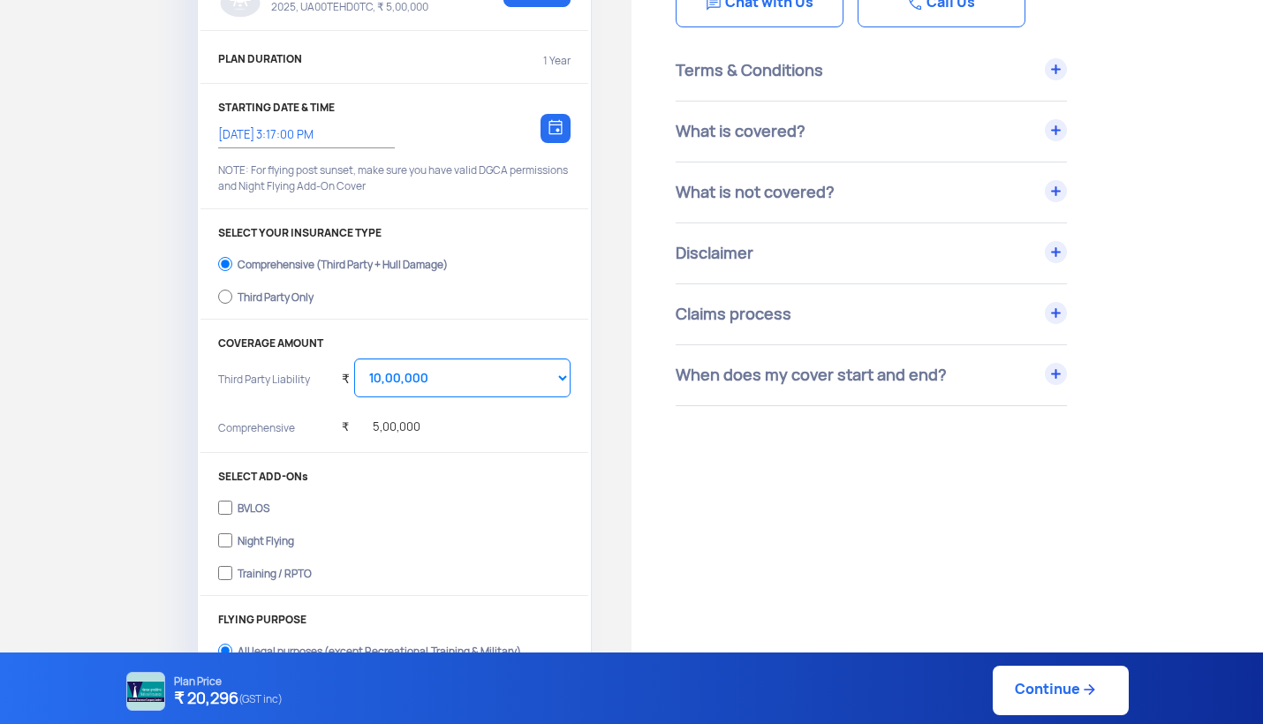
click at [276, 252] on label "Comprehensive (Third Party + Hull Damage)" at bounding box center [394, 262] width 353 height 28
click at [232, 252] on input "Comprehensive (Third Party + Hull Damage)" at bounding box center [225, 264] width 14 height 25
click at [276, 252] on label "Comprehensive (Third Party + Hull Damage)" at bounding box center [394, 262] width 353 height 28
click at [232, 252] on input "Comprehensive (Third Party + Hull Damage)" at bounding box center [225, 264] width 14 height 25
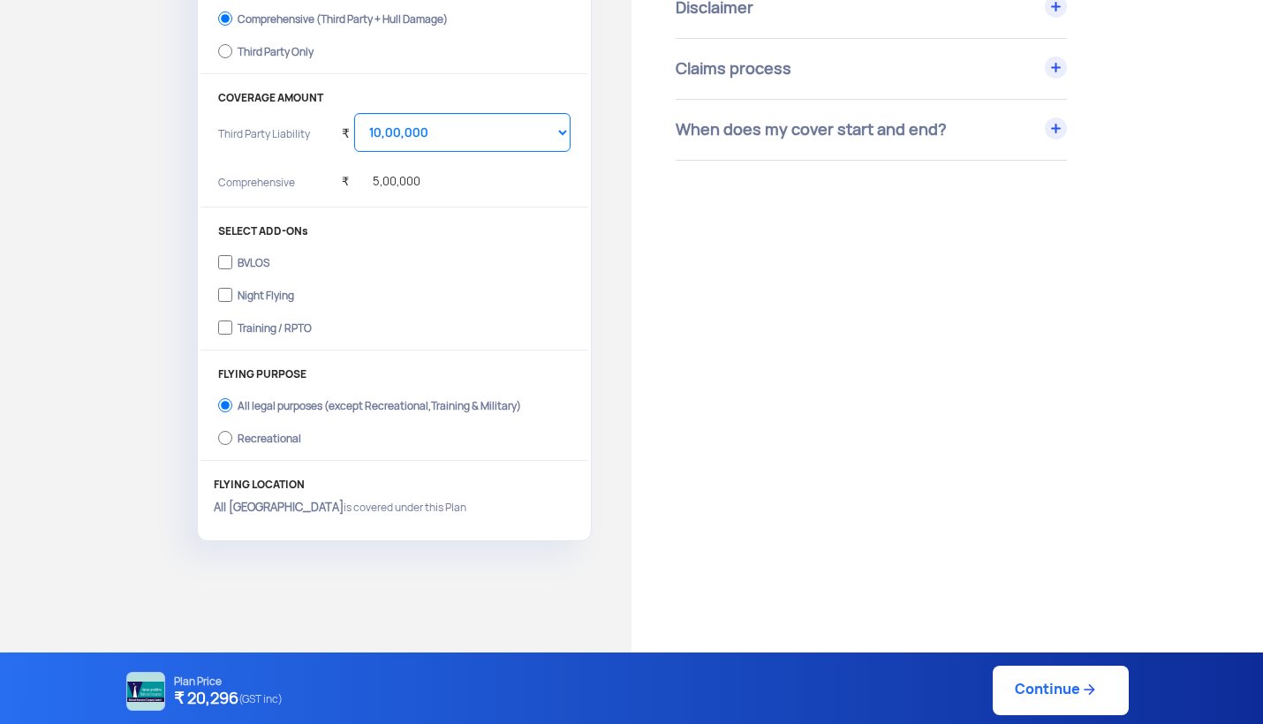
scroll to position [432, 0]
click at [279, 702] on span "(GST inc)" at bounding box center [261, 699] width 44 height 23
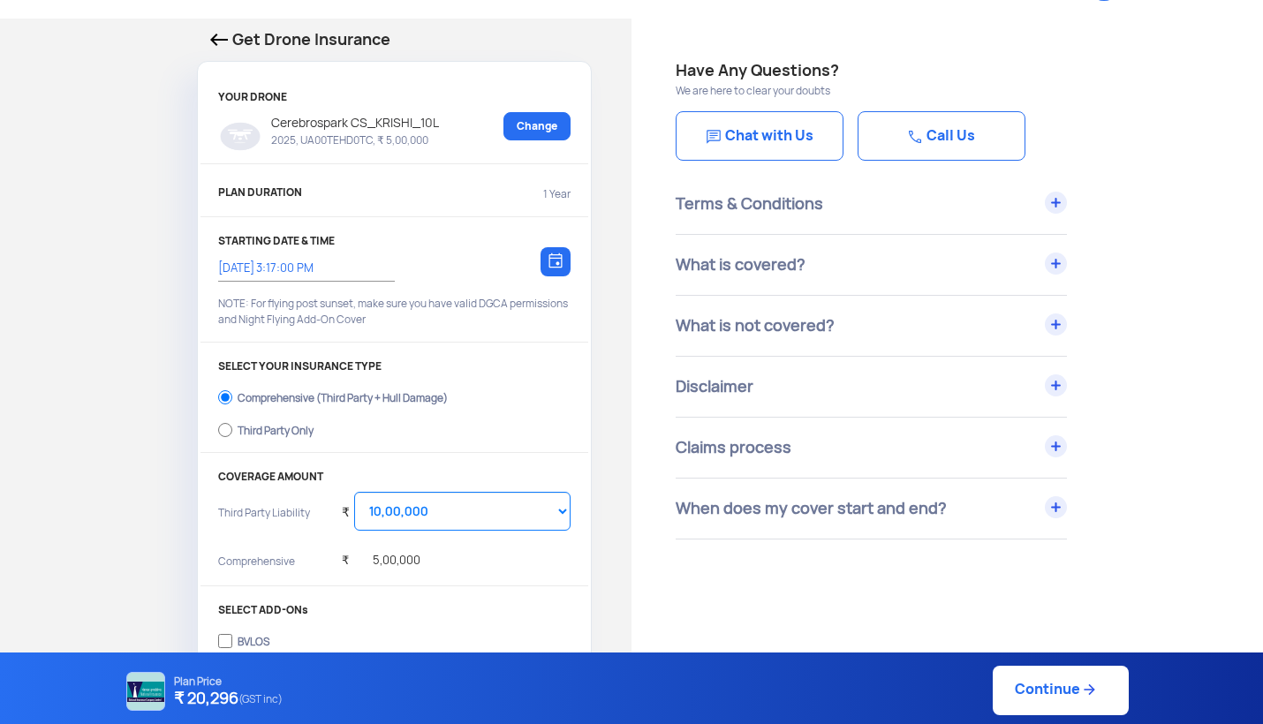
scroll to position [49, 0]
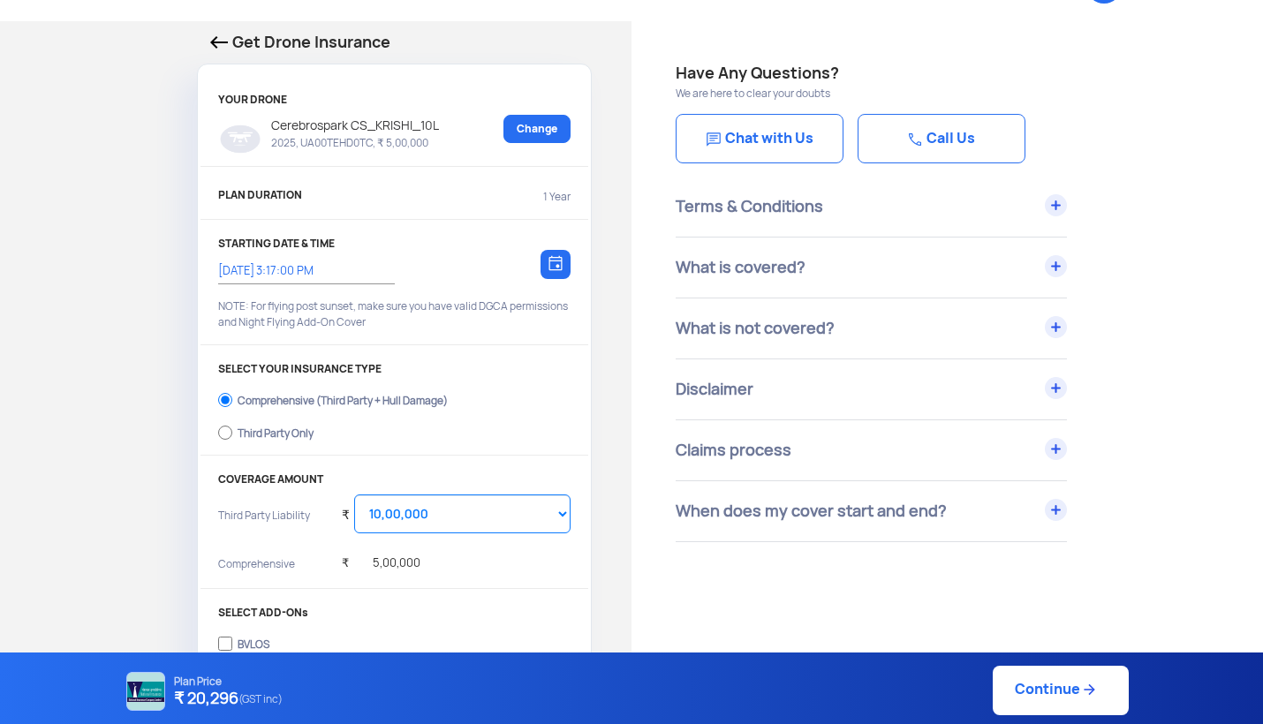
click at [1031, 691] on link "Continue" at bounding box center [1061, 690] width 136 height 49
type input "16/9/2025, 3:24:00 PM"
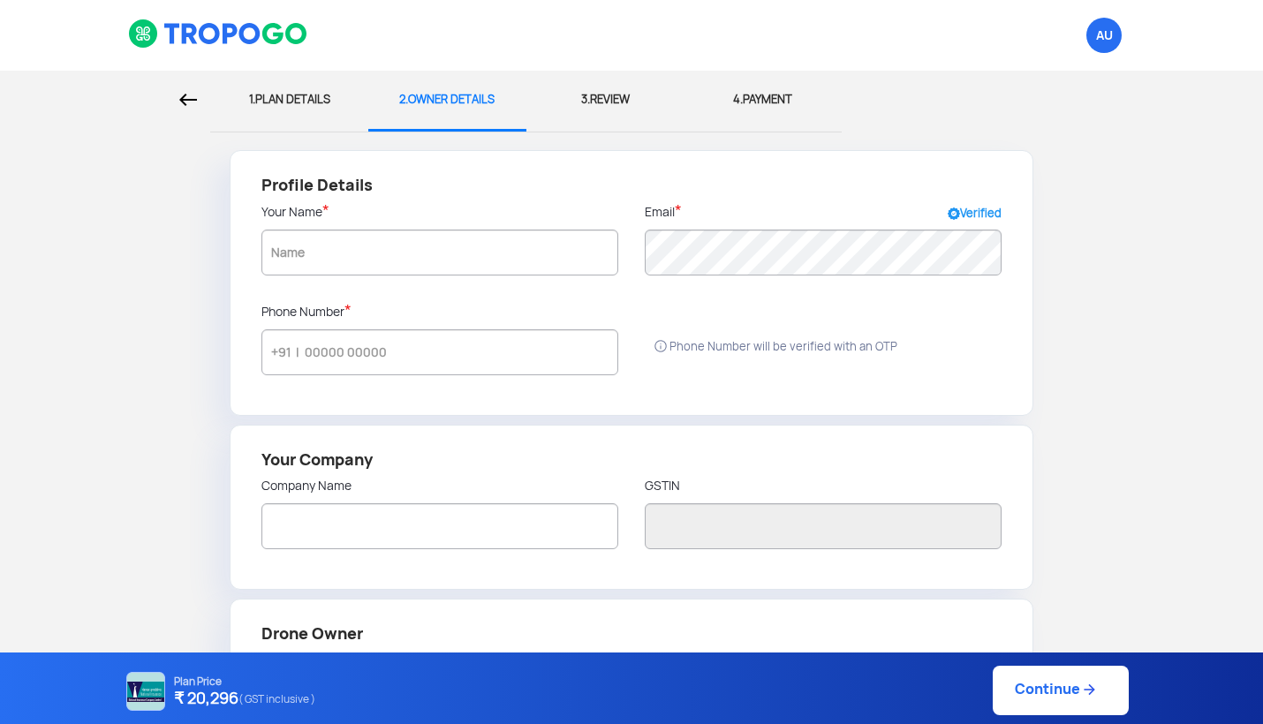
click at [287, 102] on div "1. PLAN DETAILS" at bounding box center [290, 100] width 132 height 58
select select "1000000"
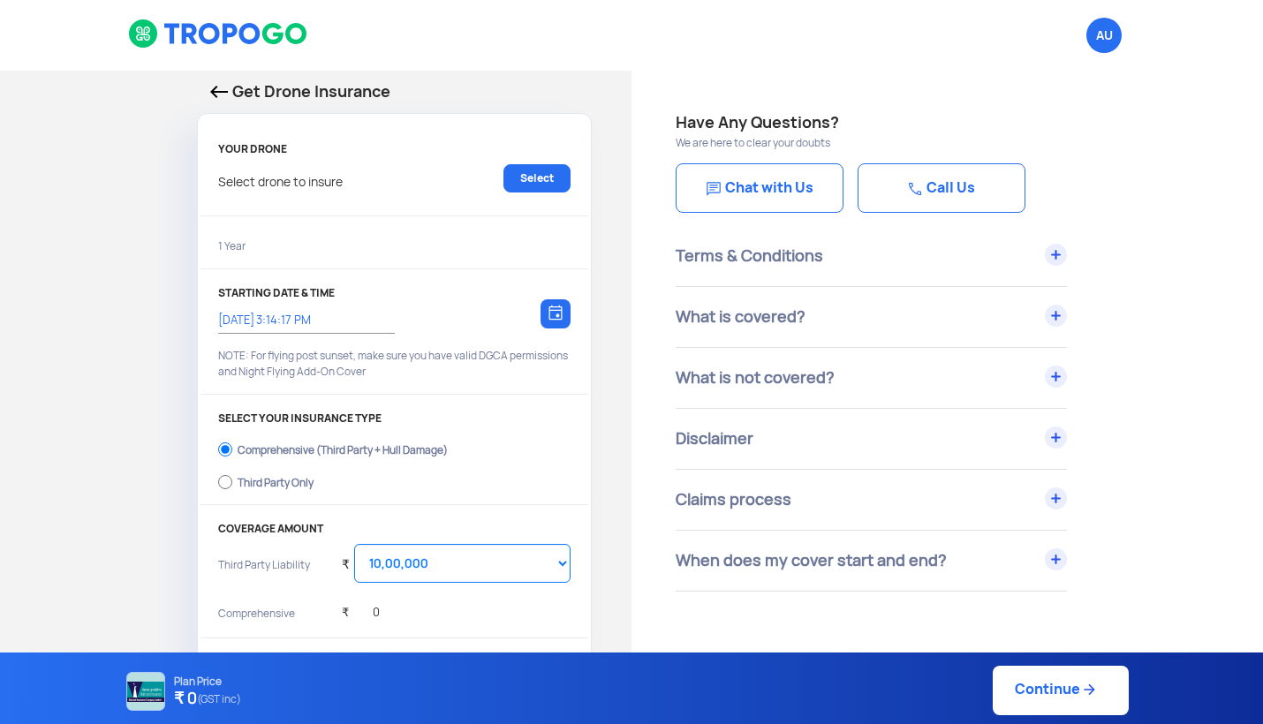
type input "16/9/2025, 3:24:00 PM"
click at [1039, 701] on link "Continue" at bounding box center [1061, 690] width 136 height 49
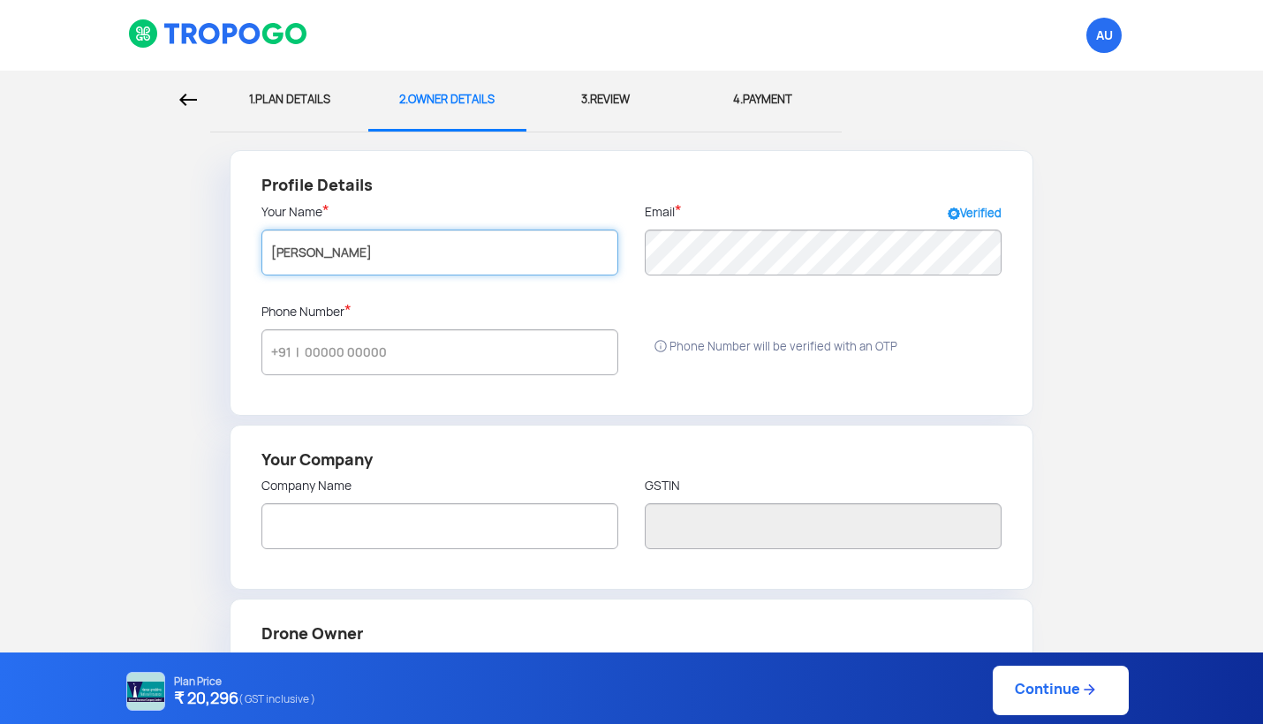
type input "Komal Nikam"
radio input "false"
radio input "true"
type input "Komal Nikam"
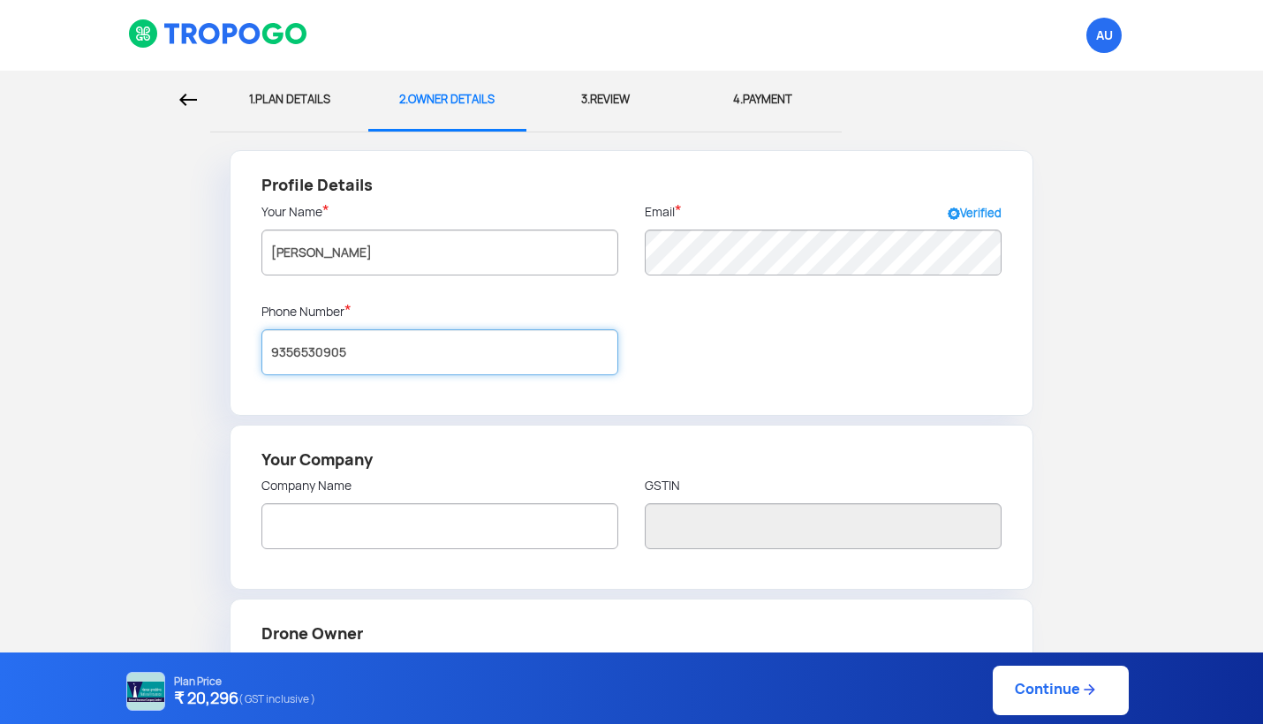
type input "9356530905"
click at [445, 552] on div "Company Name" at bounding box center [439, 520] width 383 height 86
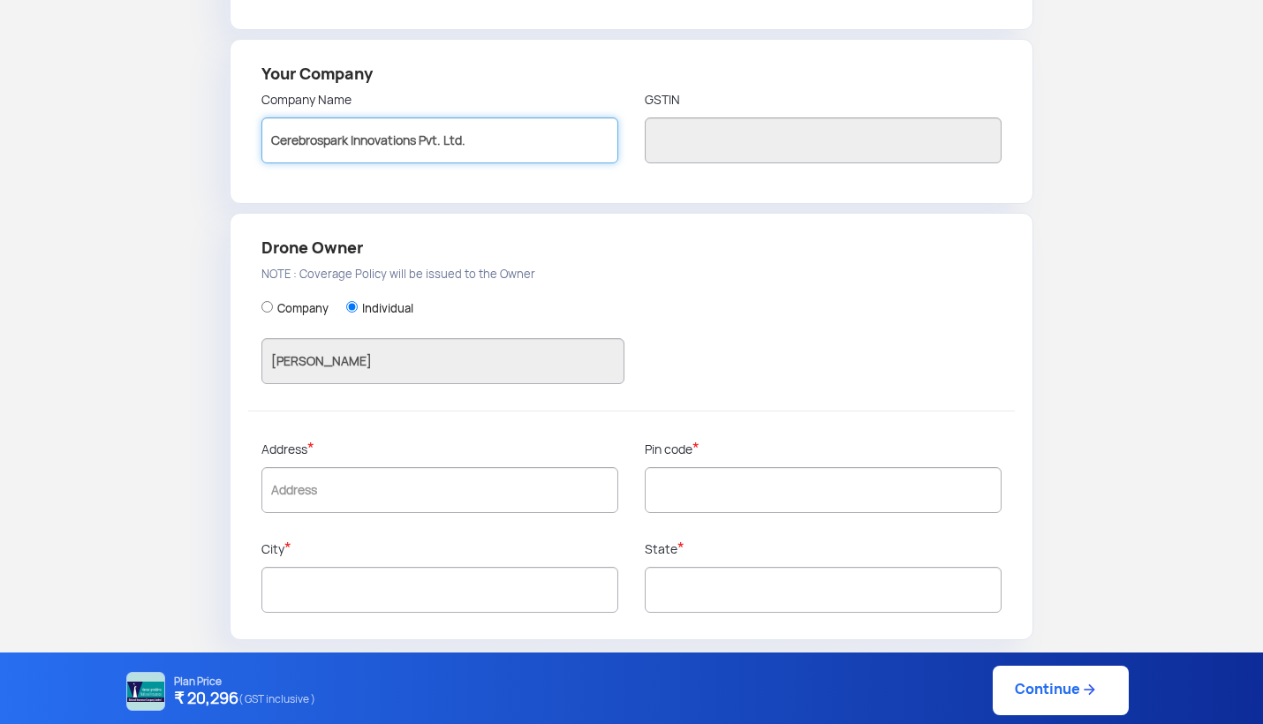
scroll to position [386, 0]
type input "Cerebrospark Innovations Pvt. Ltd."
click at [269, 305] on input "Company" at bounding box center [267, 306] width 11 height 11
radio input "true"
type input "Cerebrospark Innovations Pvt. Ltd."
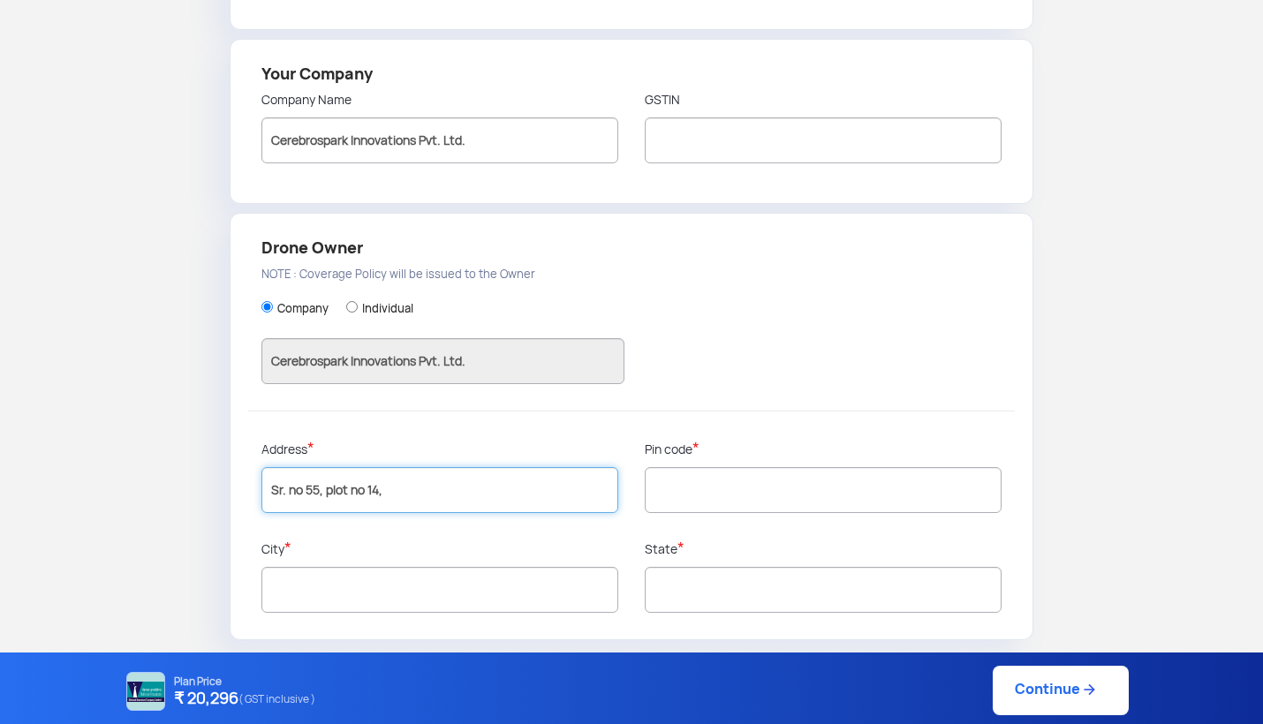
click at [329, 493] on input "Sr. no 55, plot no 14," at bounding box center [440, 490] width 357 height 46
click at [421, 499] on input "Sr. no 58, plot no 14," at bounding box center [440, 490] width 357 height 46
type input "Sr. no 58, plot no 14, Sai Niwas society, Undri, pune"
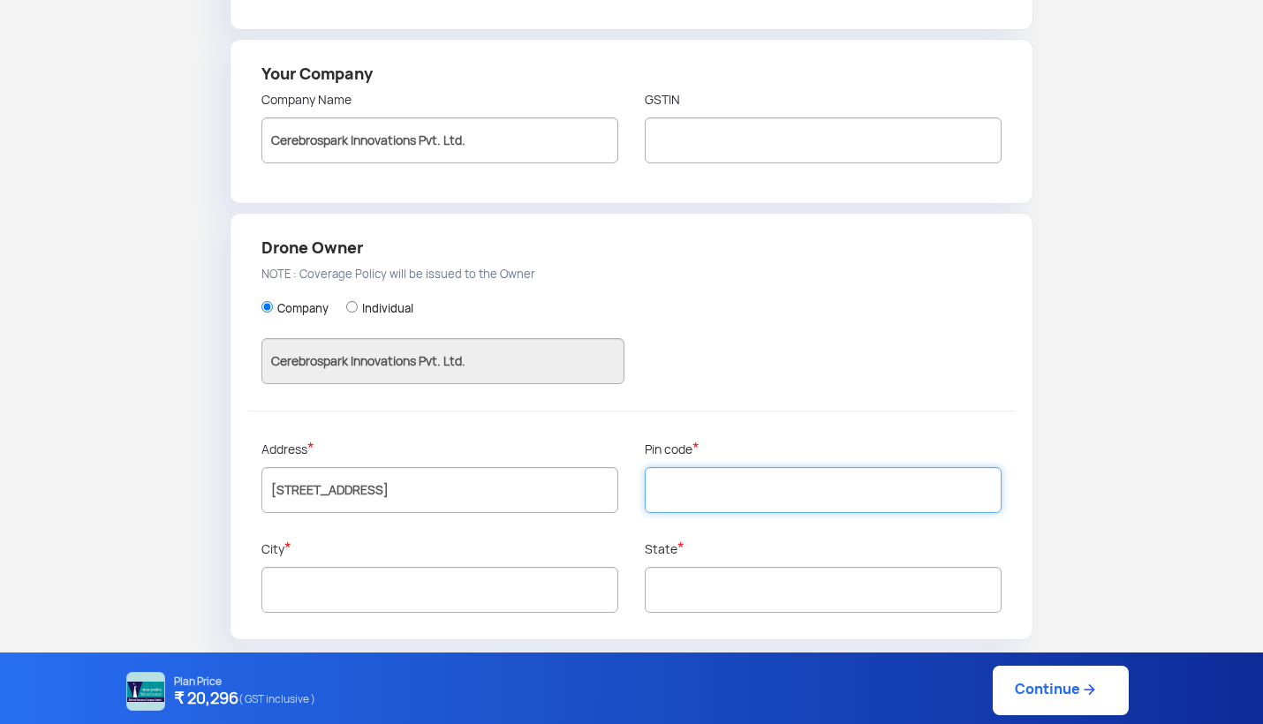
click at [714, 500] on input "text" at bounding box center [823, 490] width 357 height 46
type input "412201"
type input "Pune"
type input "Maharashtra"
type input "412201"
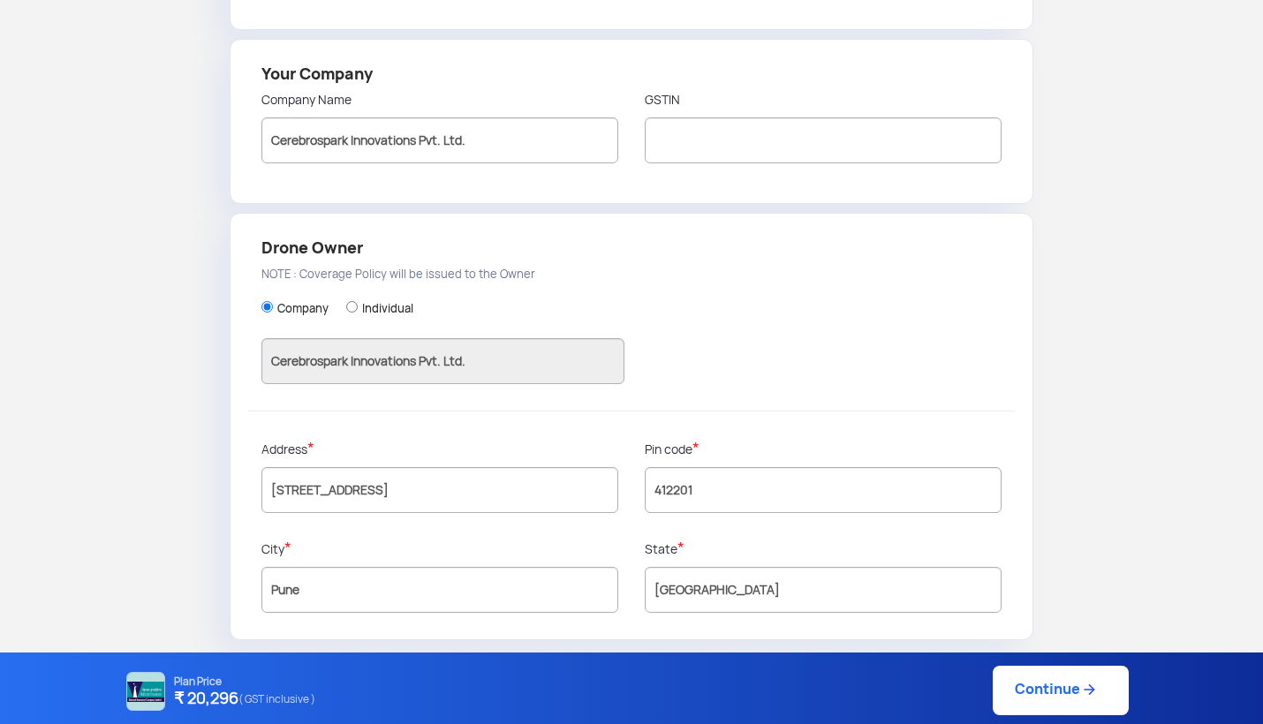
click at [1037, 675] on link "Continue" at bounding box center [1061, 690] width 136 height 49
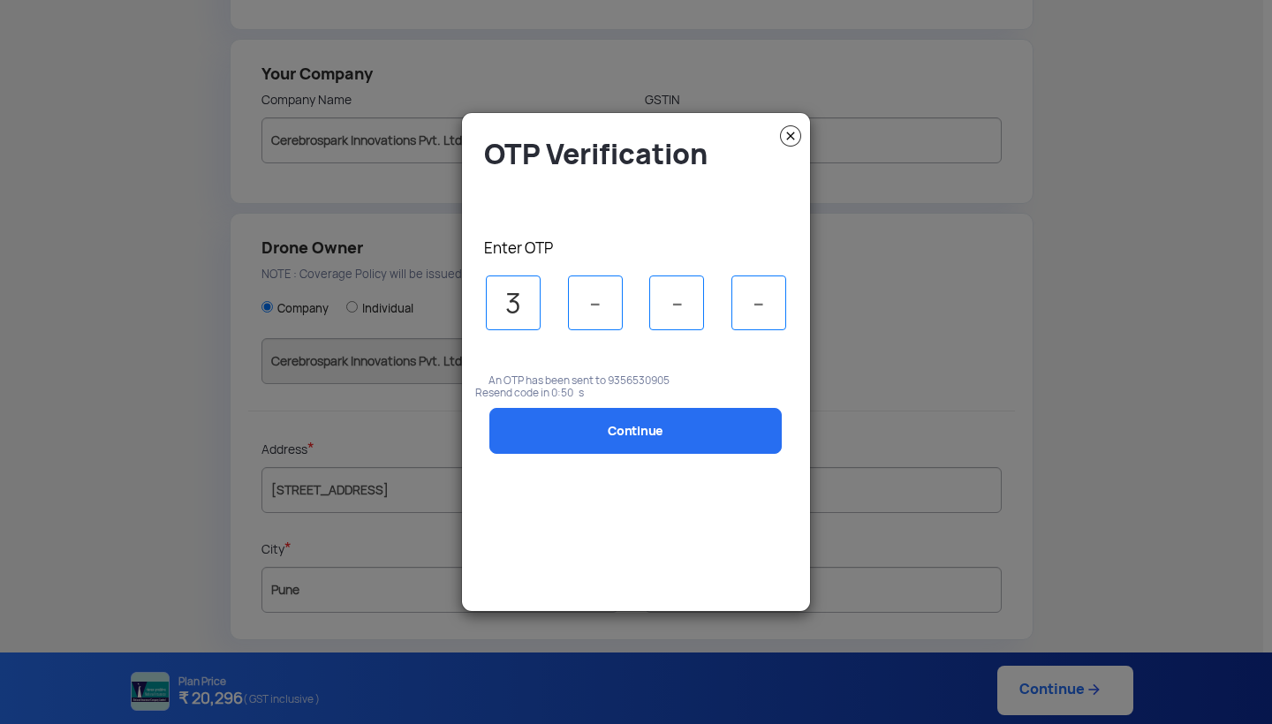
type input "3"
type input "4"
type input "0"
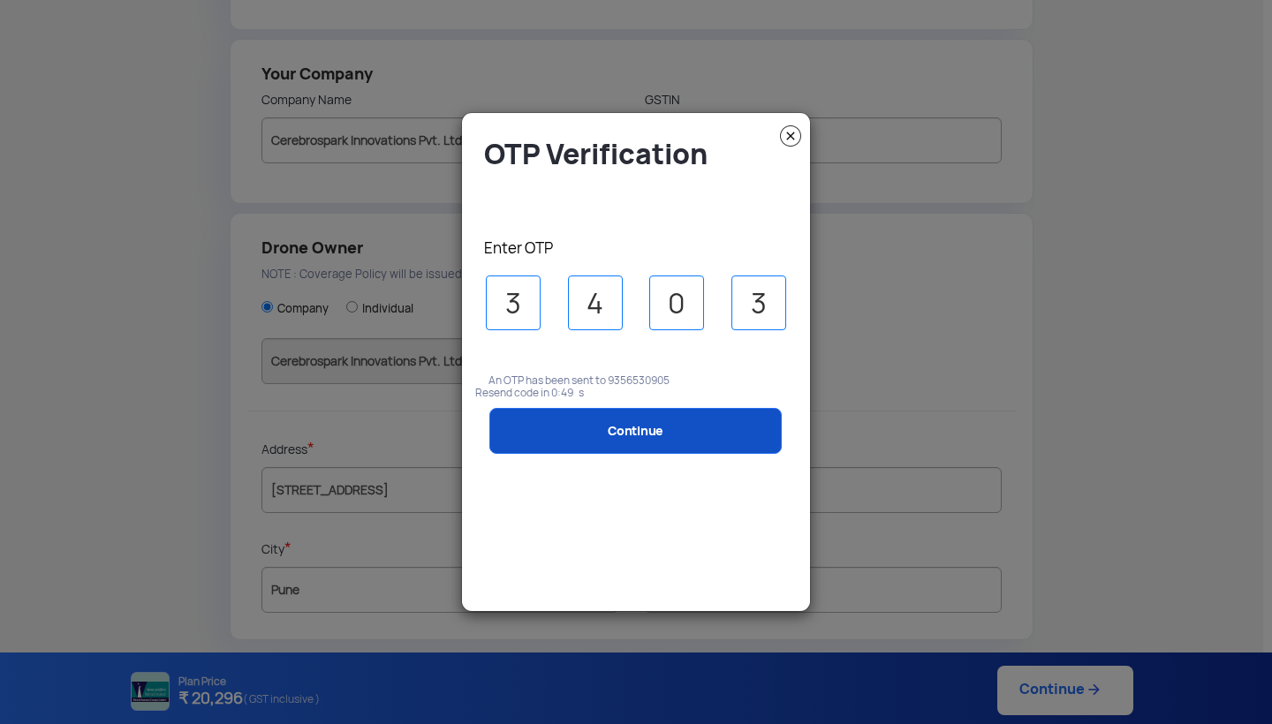
type input "3"
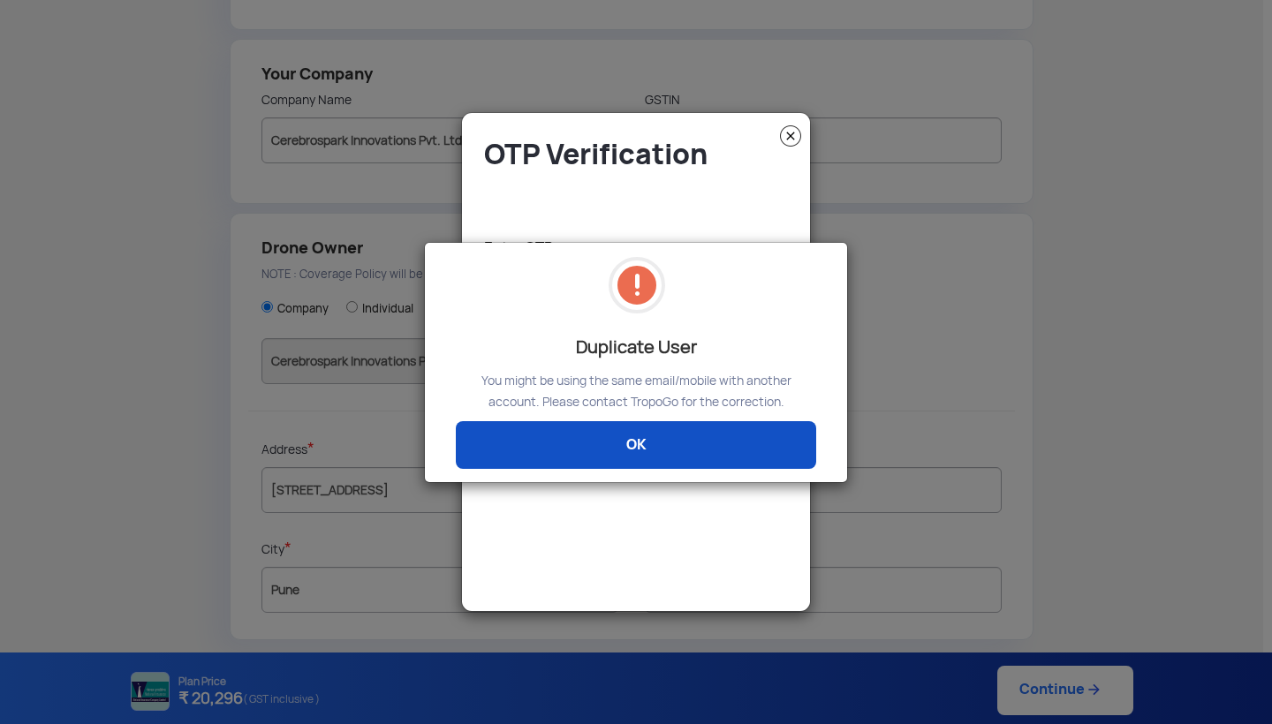
click at [609, 451] on link "OK" at bounding box center [636, 445] width 360 height 48
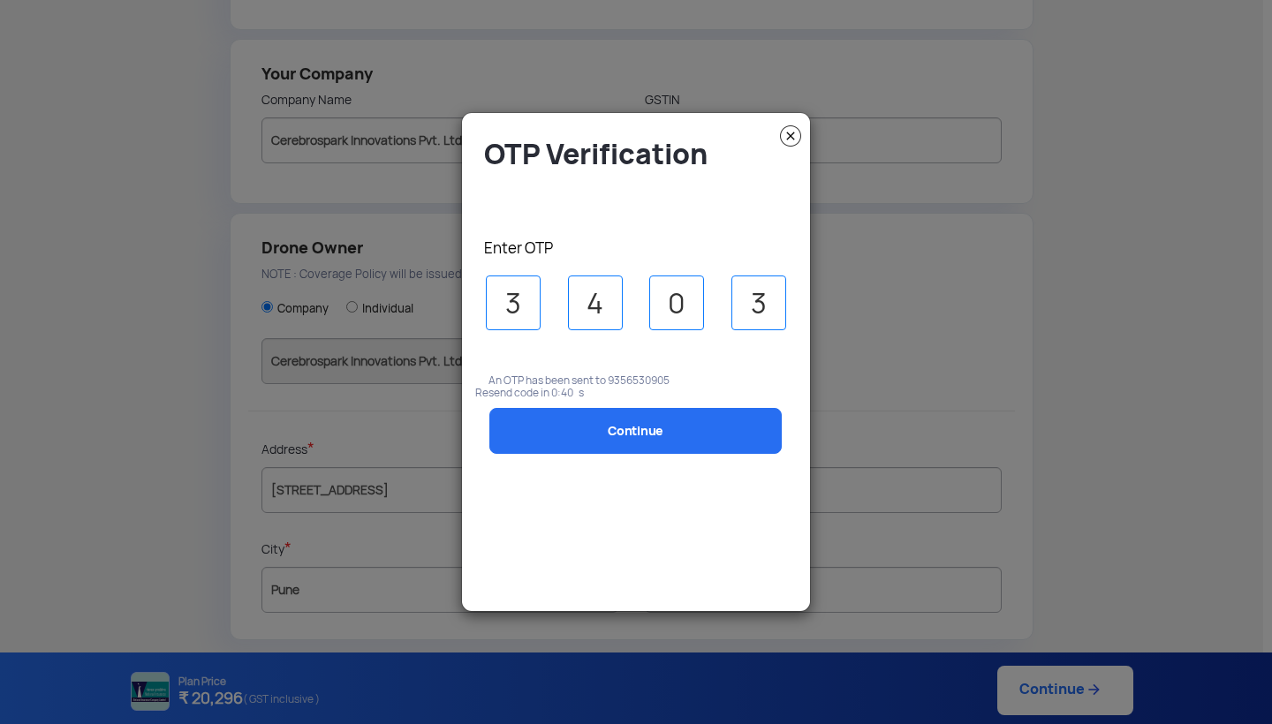
click at [609, 451] on link "Continue" at bounding box center [635, 431] width 292 height 46
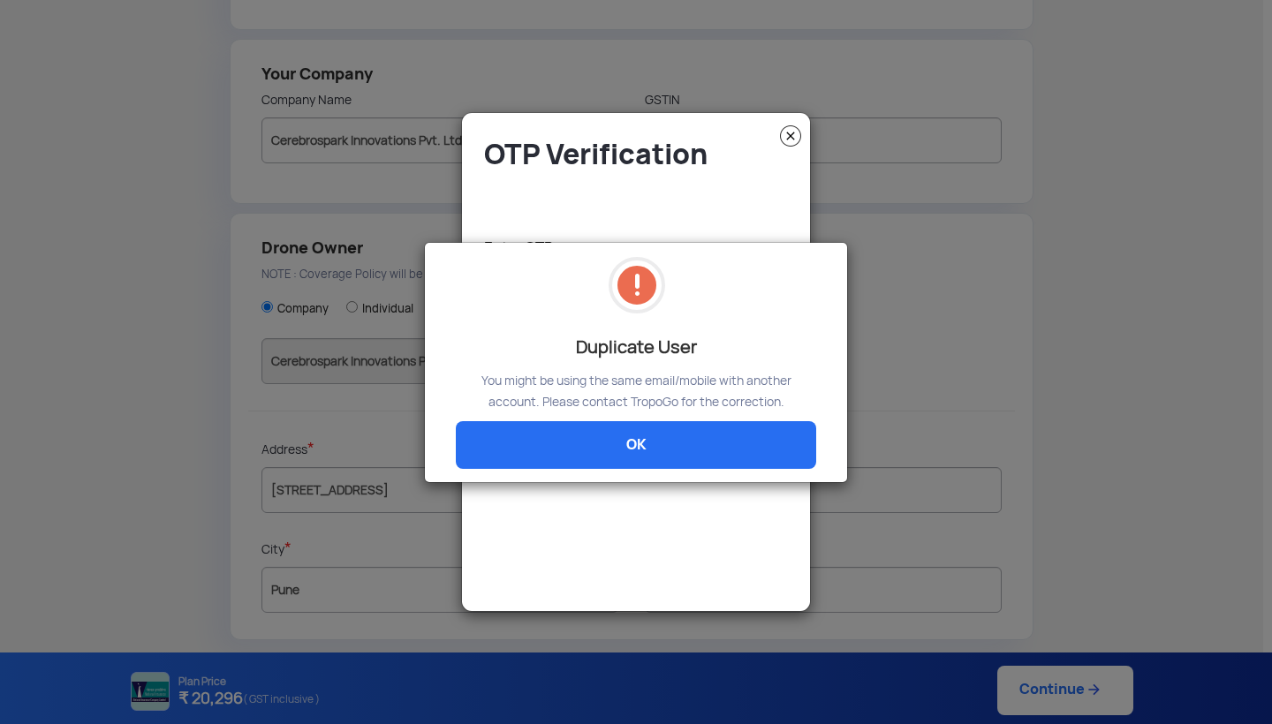
click at [612, 443] on link "OK" at bounding box center [636, 445] width 360 height 48
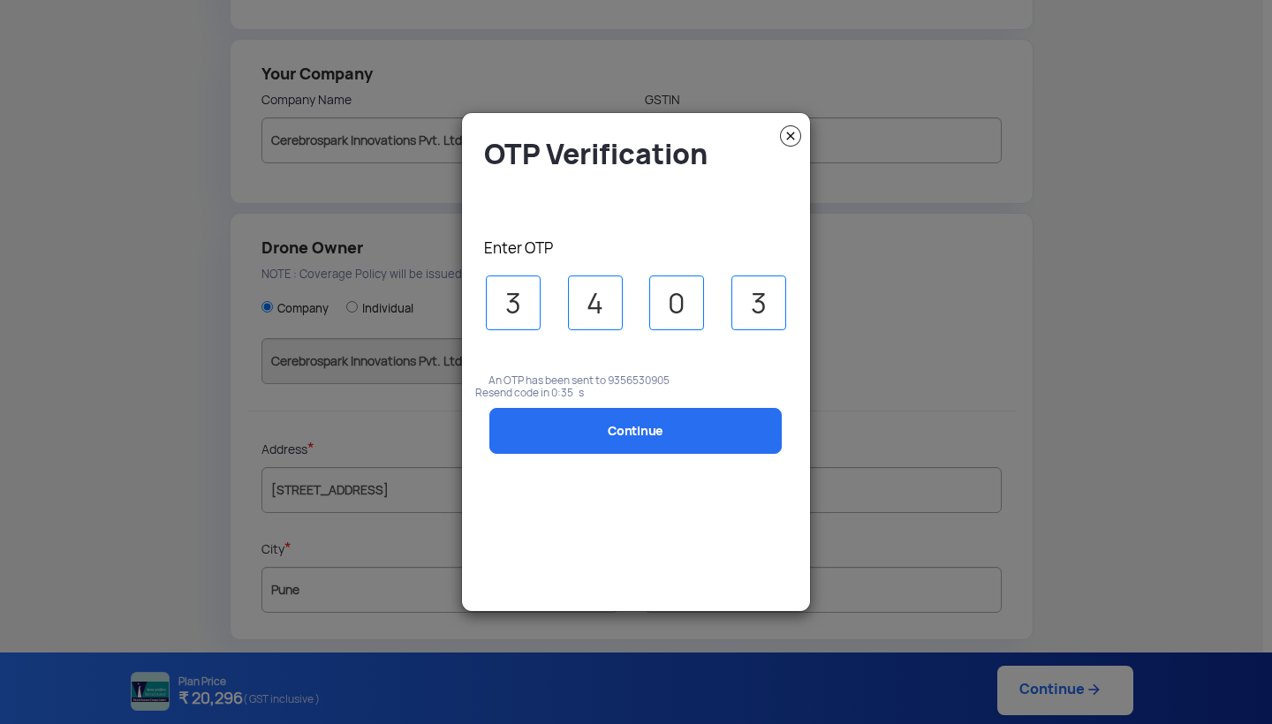
click at [789, 142] on img at bounding box center [790, 135] width 21 height 21
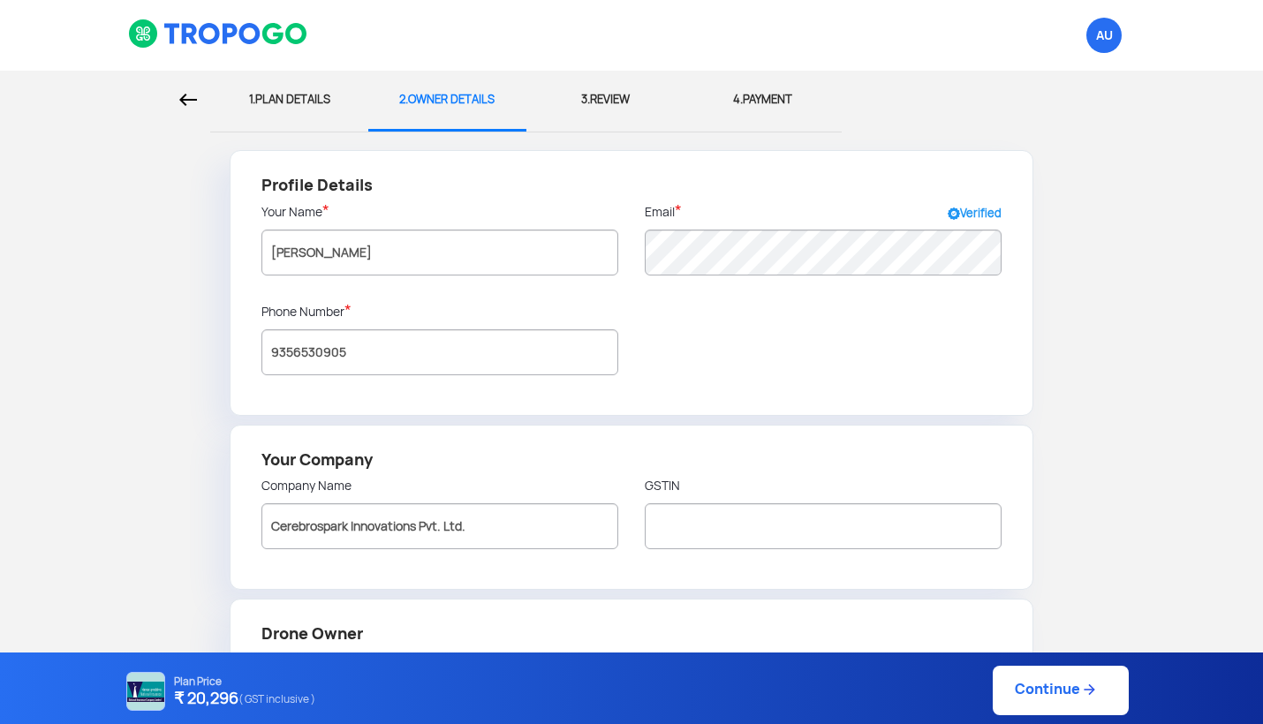
scroll to position [0, 0]
click at [294, 102] on div "1. PLAN DETAILS" at bounding box center [290, 100] width 132 height 58
select select "1000000"
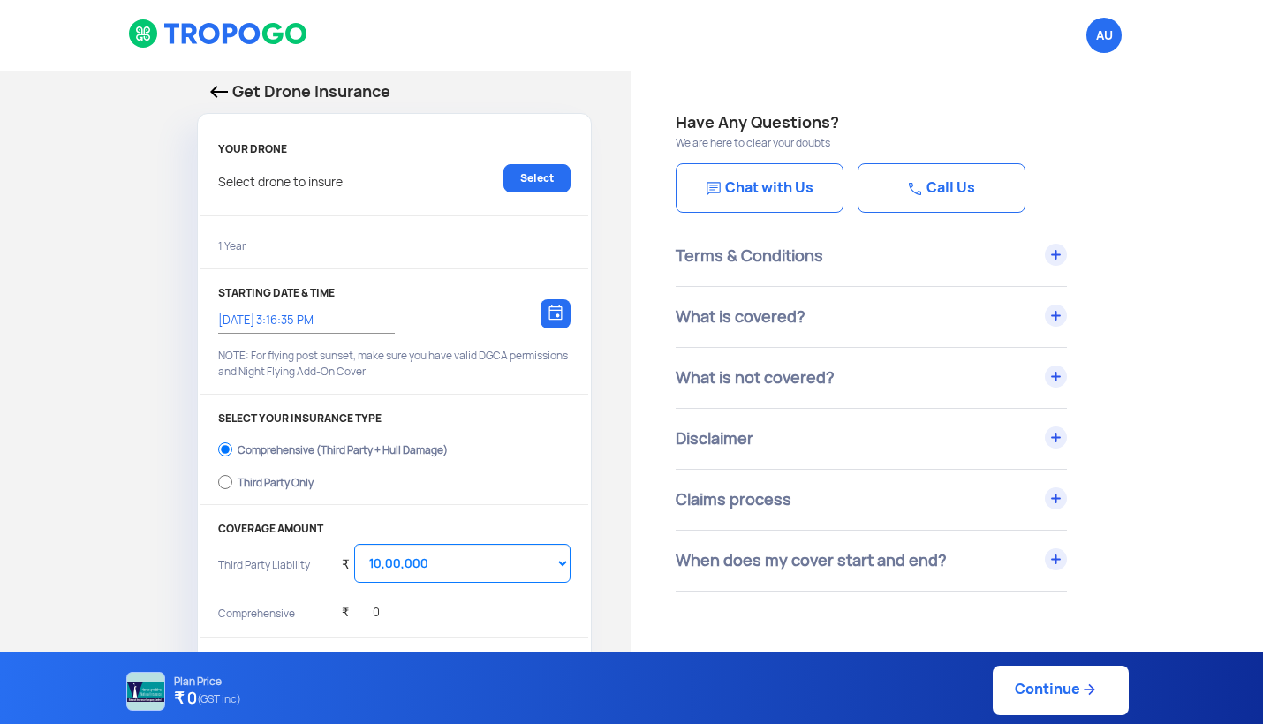
type input "16/9/2025, 3:24:00 PM"
click at [224, 476] on input "Third Party Only" at bounding box center [225, 482] width 14 height 25
radio input "true"
select select "2000000"
click at [226, 439] on input "Comprehensive (Third Party + Hull Damage)" at bounding box center [225, 449] width 14 height 25
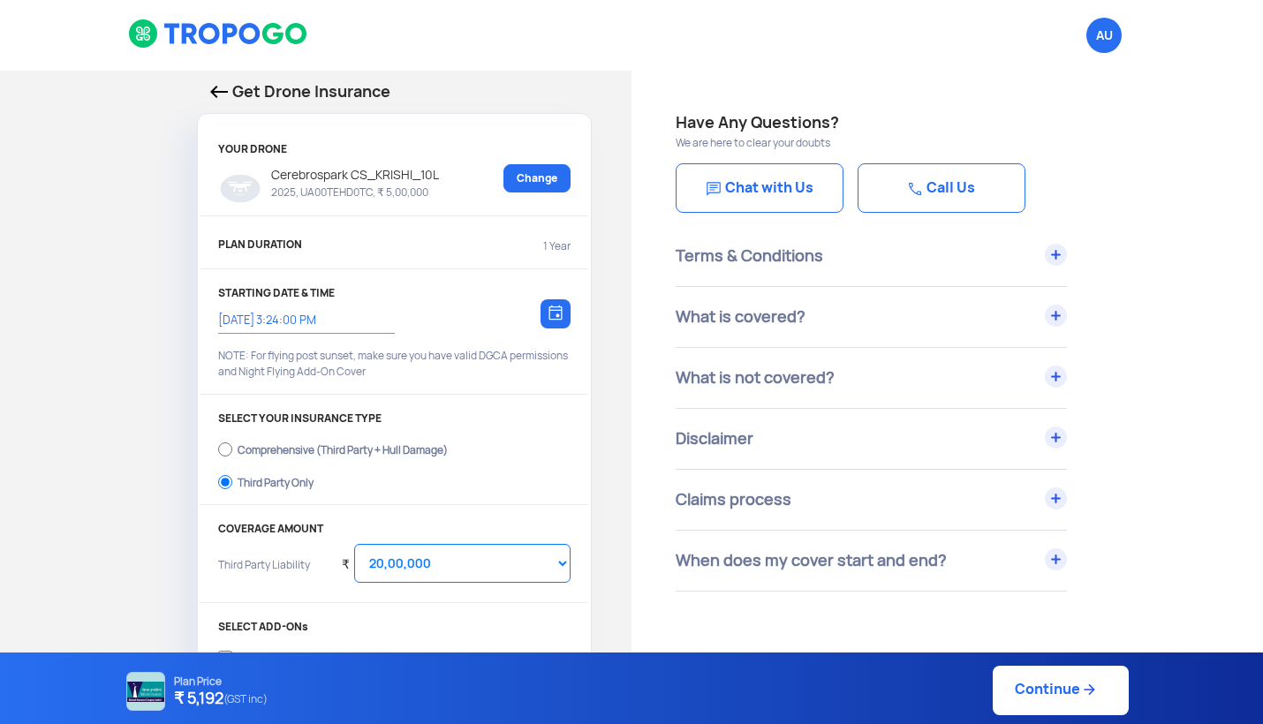
radio input "true"
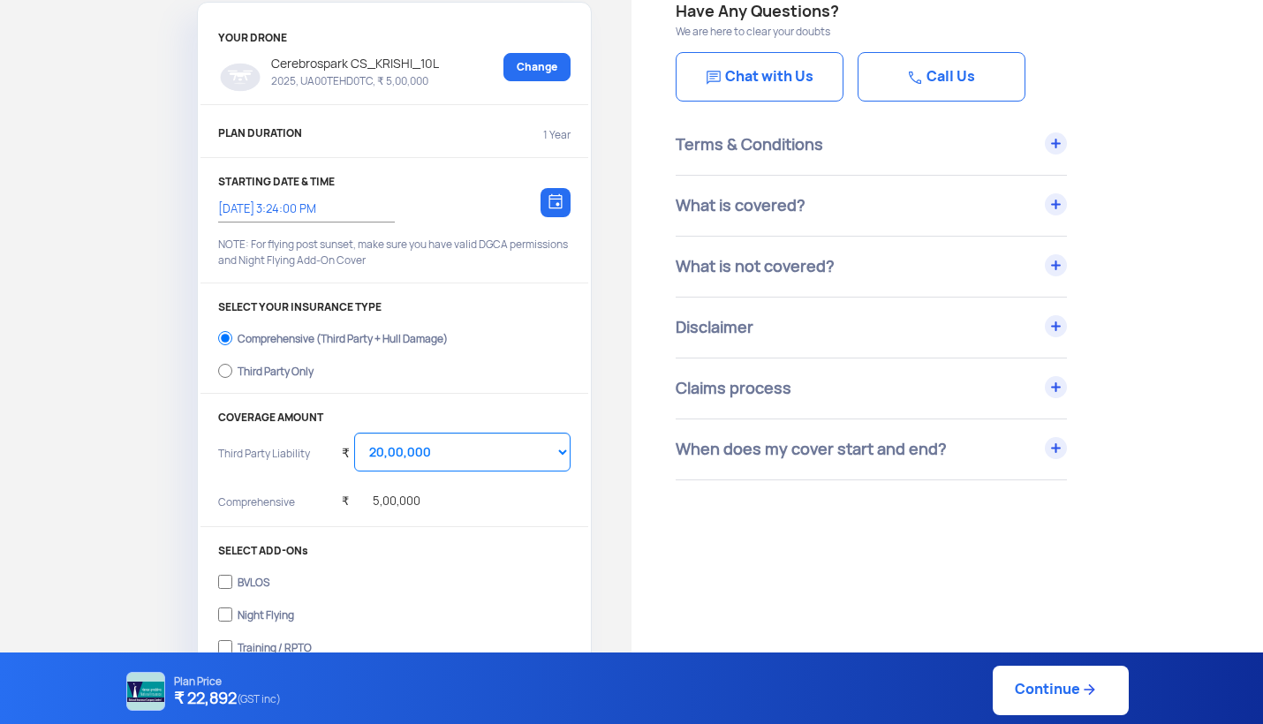
scroll to position [117, 0]
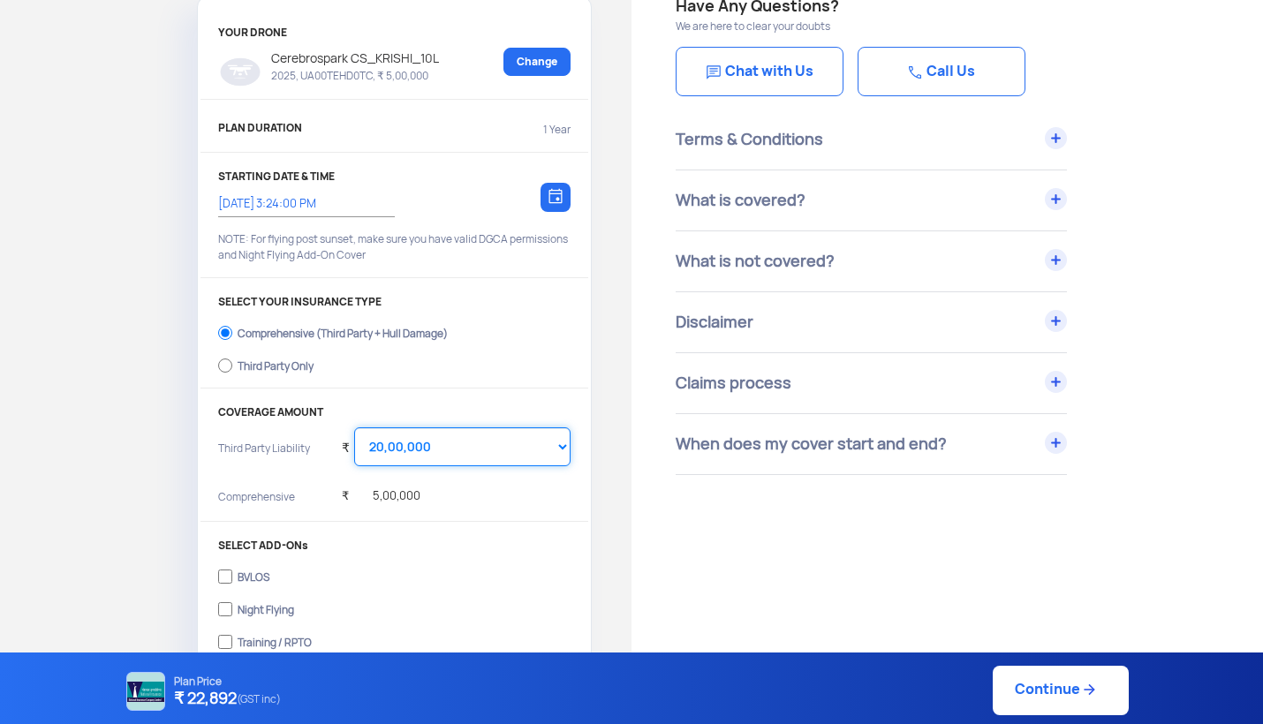
select select "1000000"
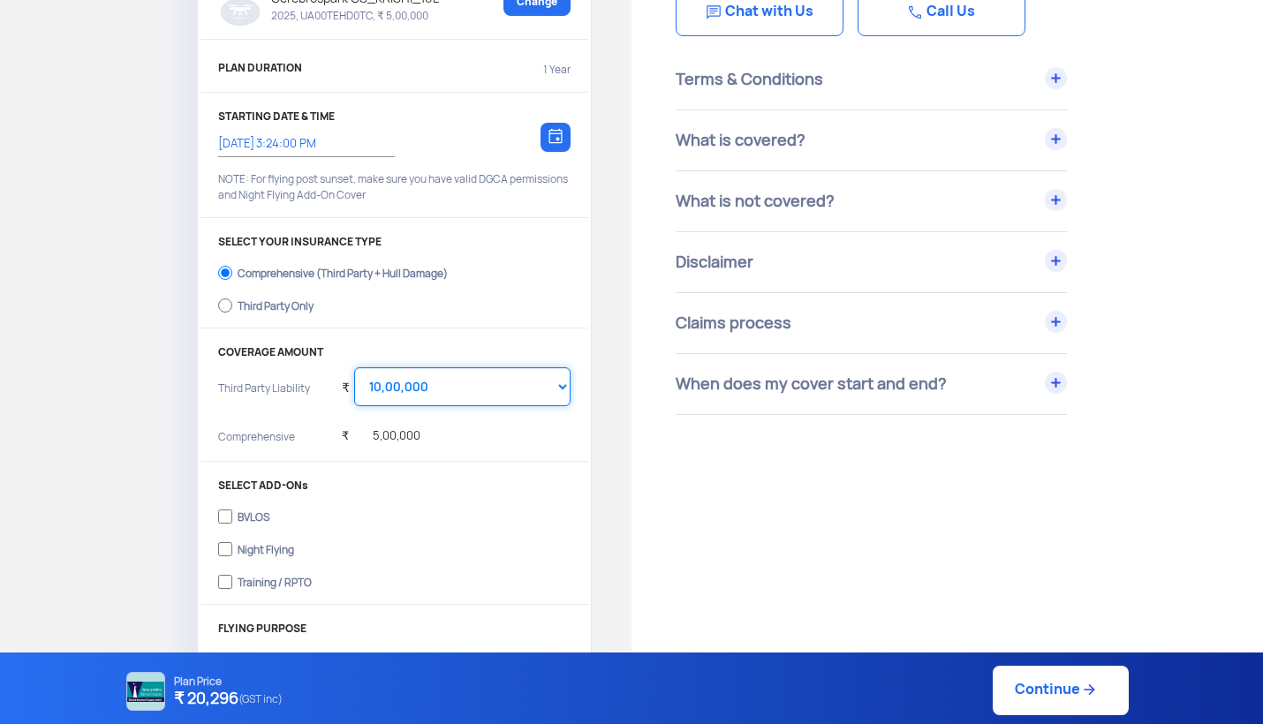
scroll to position [186, 0]
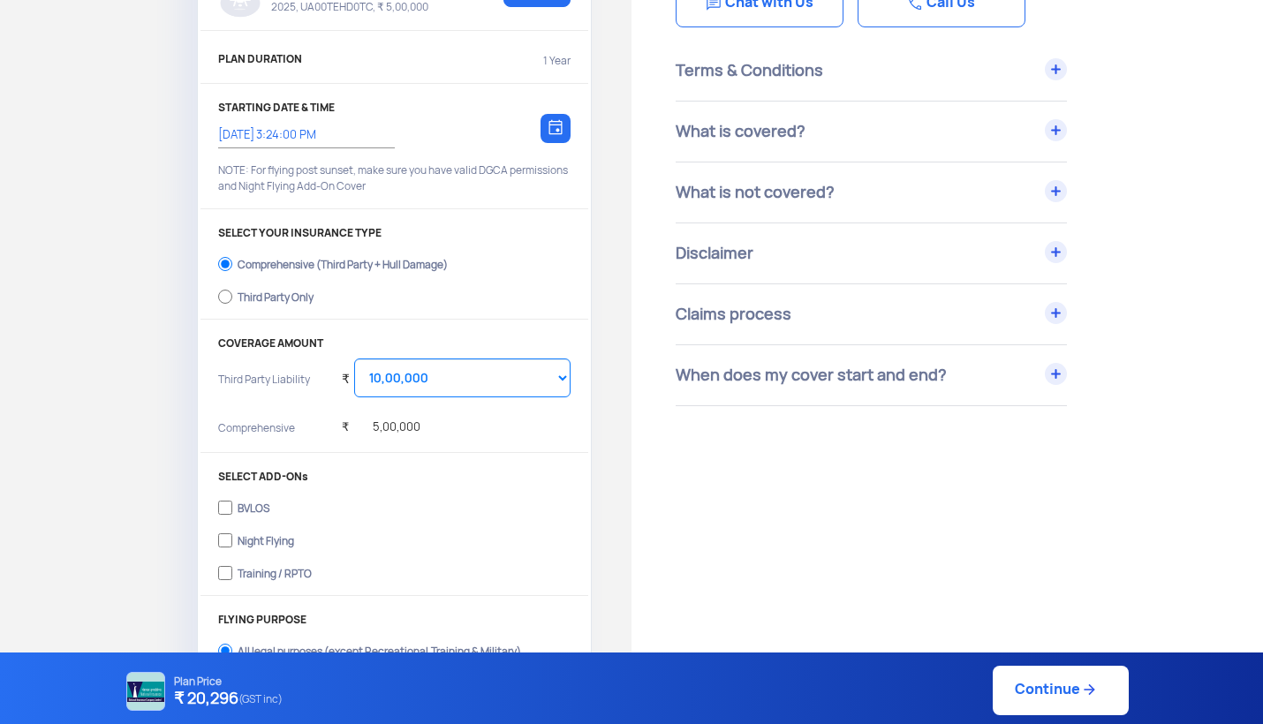
click at [443, 421] on div "₹ 5,00,000" at bounding box center [456, 429] width 229 height 35
click at [415, 438] on div "₹ 5,00,000" at bounding box center [381, 422] width 79 height 49
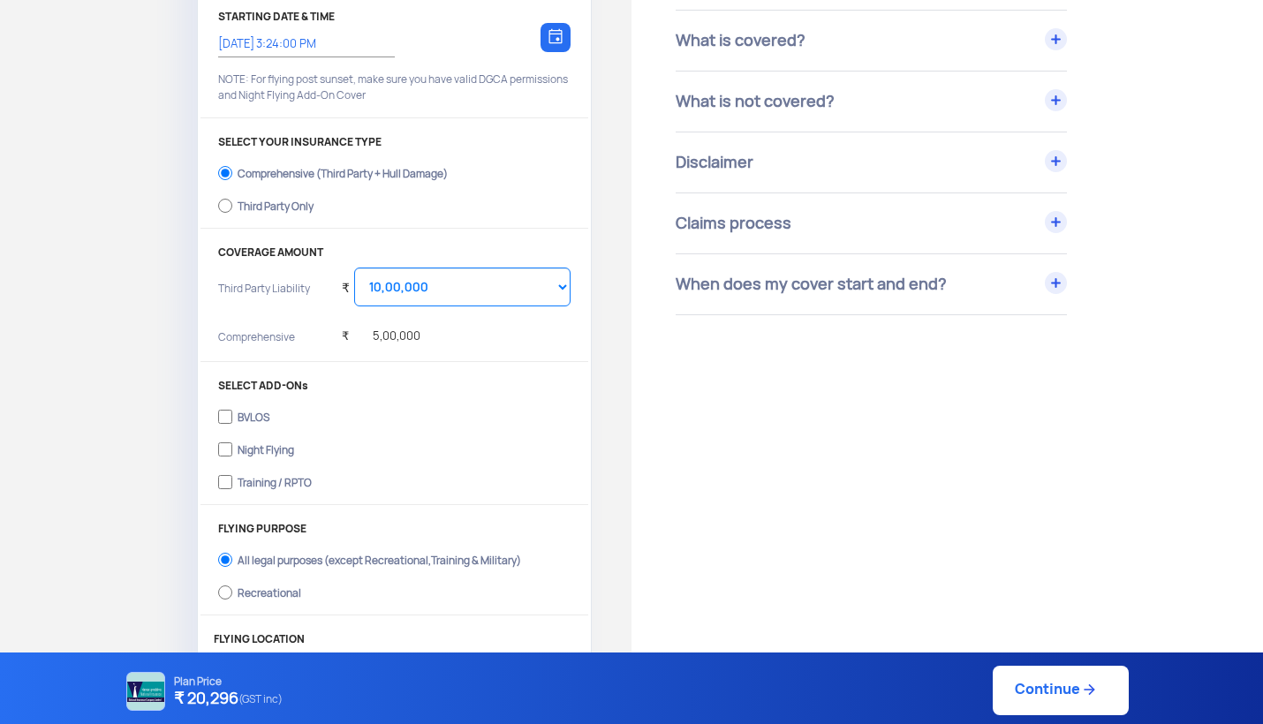
scroll to position [277, 0]
click at [410, 186] on div "Comprehensive (Third Party + Hull Damage) Third Party Only" at bounding box center [394, 189] width 353 height 65
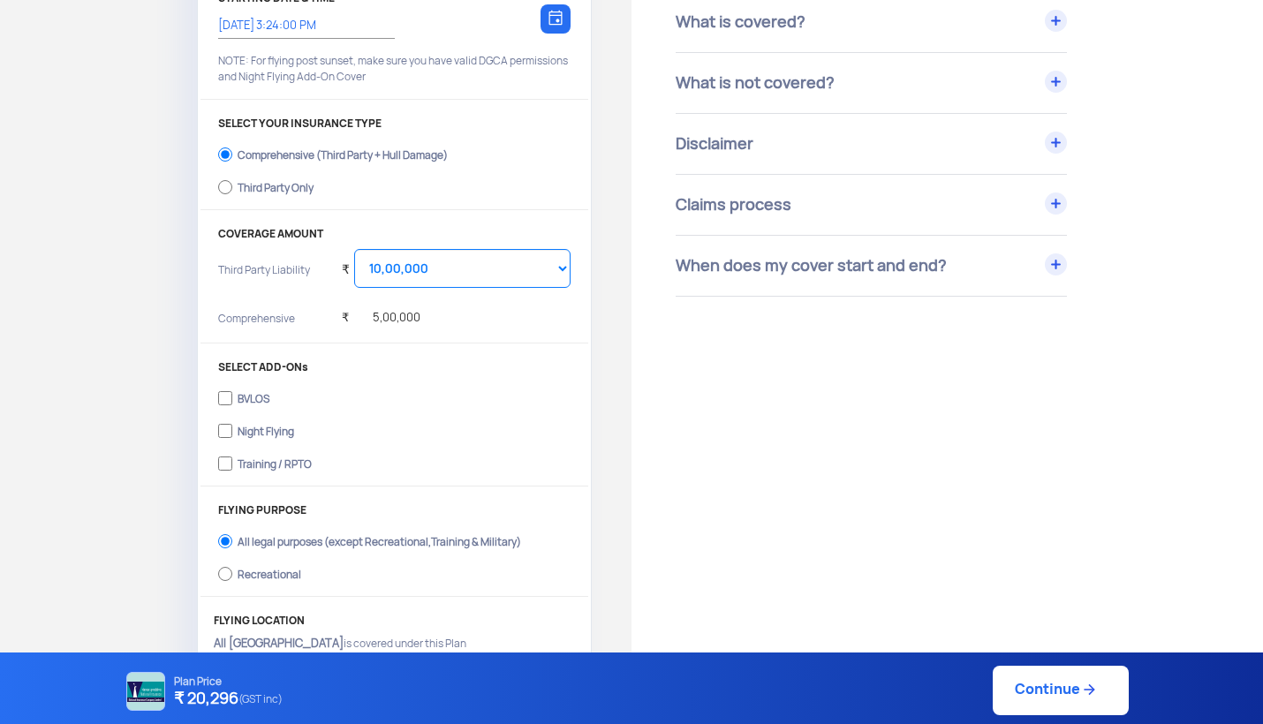
scroll to position [268, 0]
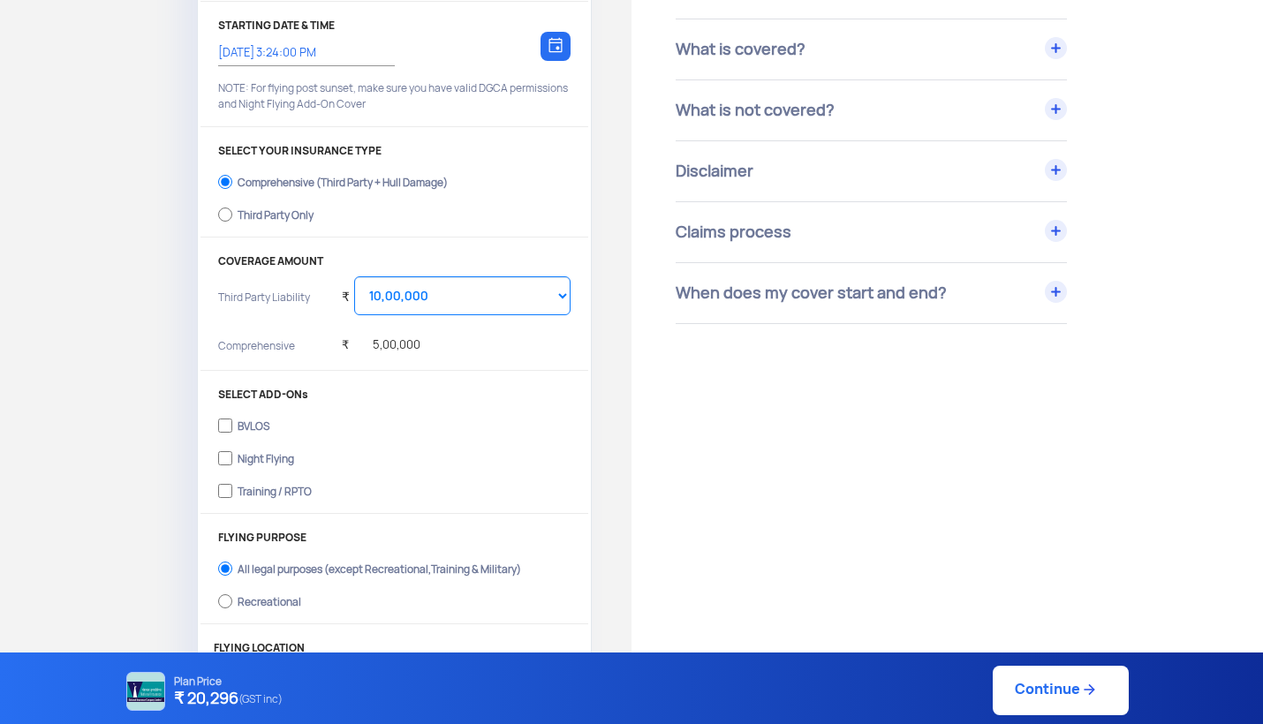
click at [517, 233] on div "SELECT YOUR INSURANCE TYPE Comprehensive (Third Party + Hull Damage) Third Part…" at bounding box center [395, 191] width 388 height 93
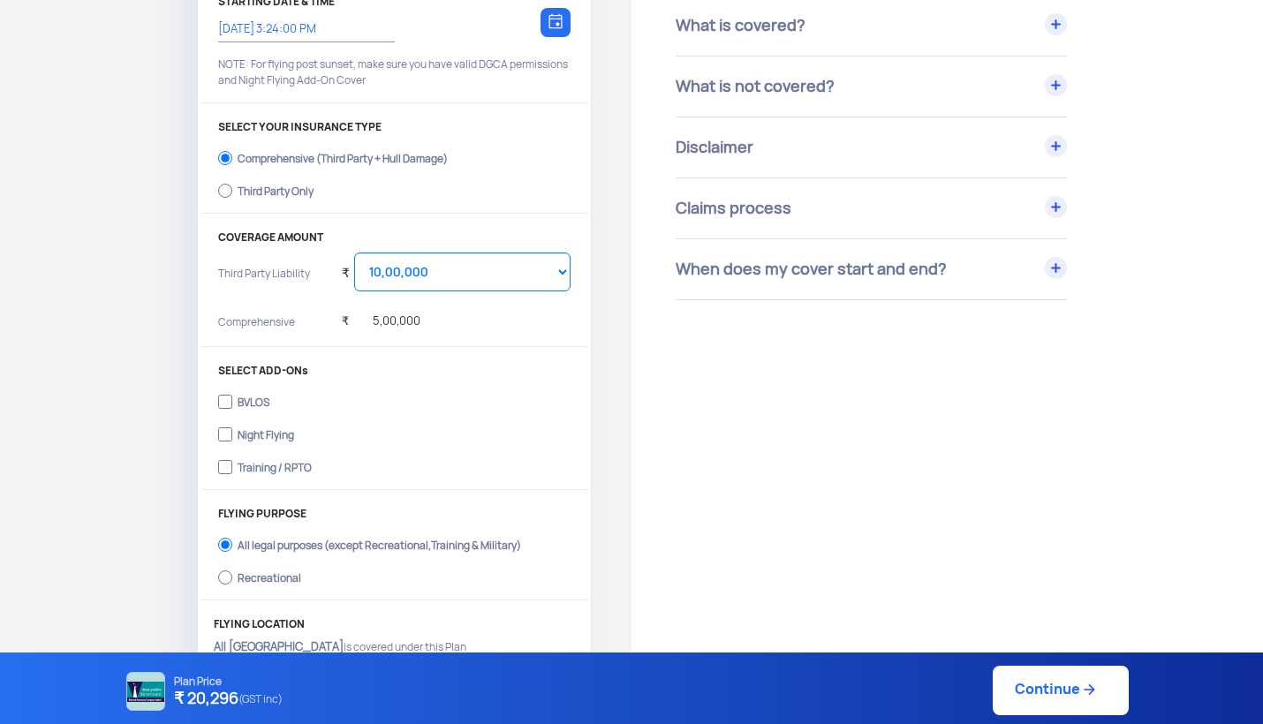
scroll to position [292, 0]
click at [239, 180] on label "Third Party Only" at bounding box center [394, 189] width 353 height 28
click at [232, 180] on input "Third Party Only" at bounding box center [225, 190] width 14 height 25
radio input "true"
select select "2000000"
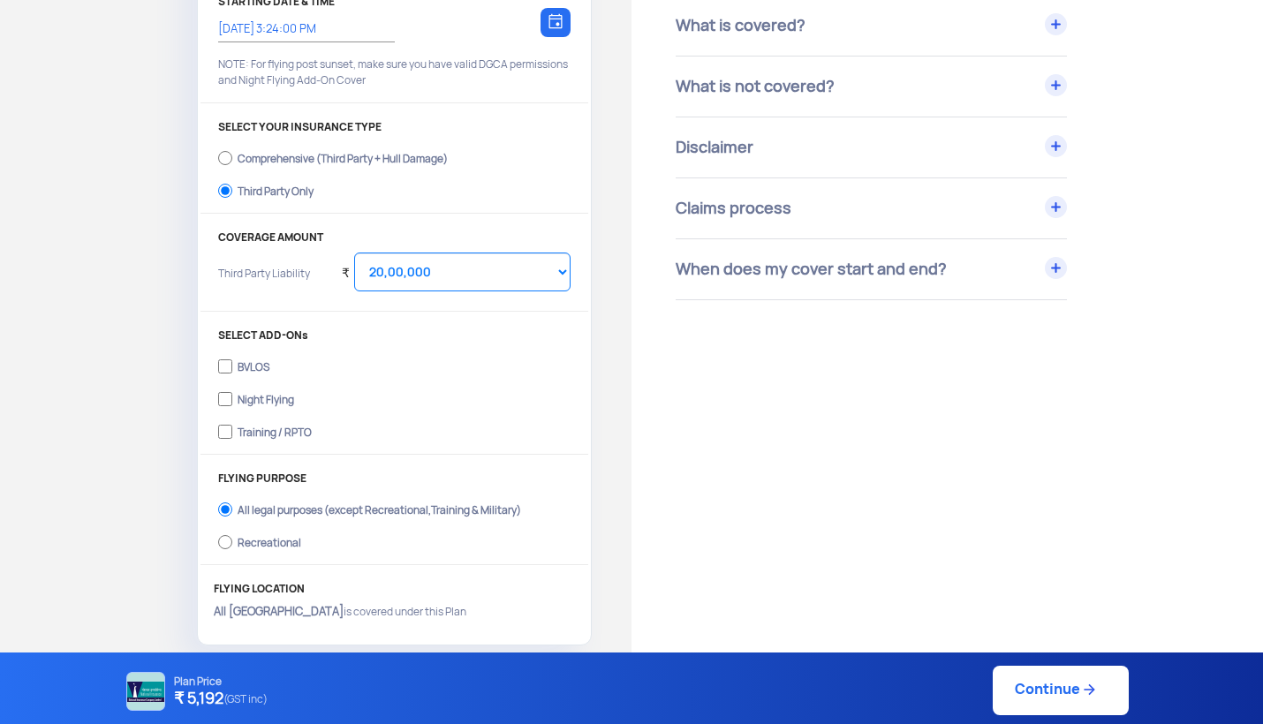
click at [370, 153] on div "Comprehensive (Third Party + Hull Damage)" at bounding box center [343, 156] width 210 height 7
click at [232, 153] on input "Comprehensive (Third Party + Hull Damage)" at bounding box center [225, 158] width 14 height 25
radio input "true"
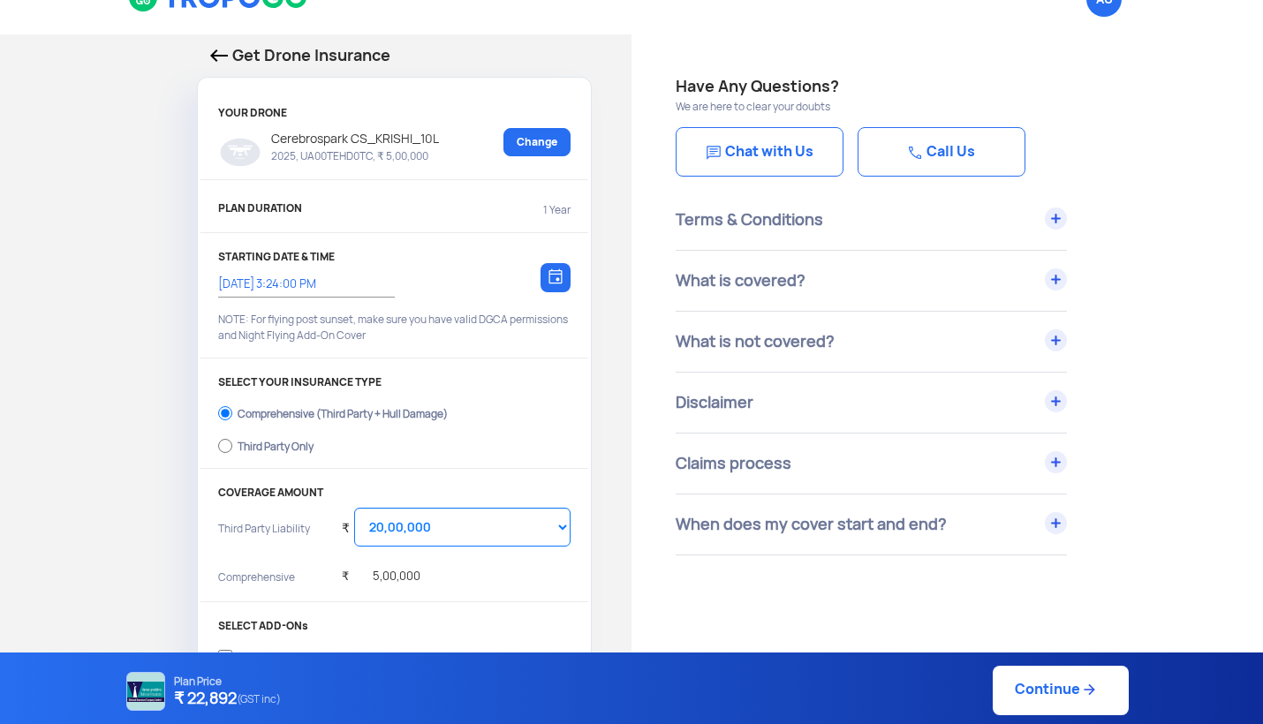
scroll to position [36, 0]
click at [448, 54] on p "Get Drone Insurance" at bounding box center [394, 55] width 368 height 25
